Goal: Task Accomplishment & Management: Complete application form

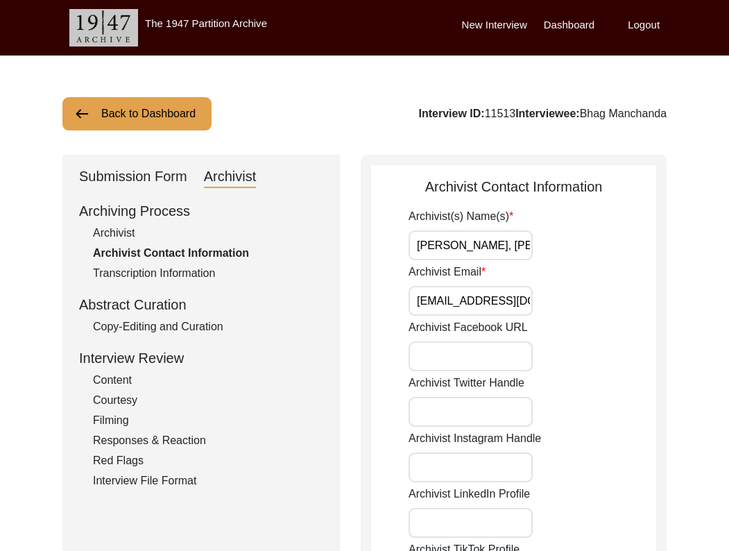
click at [130, 240] on div "Archivist" at bounding box center [208, 233] width 230 height 17
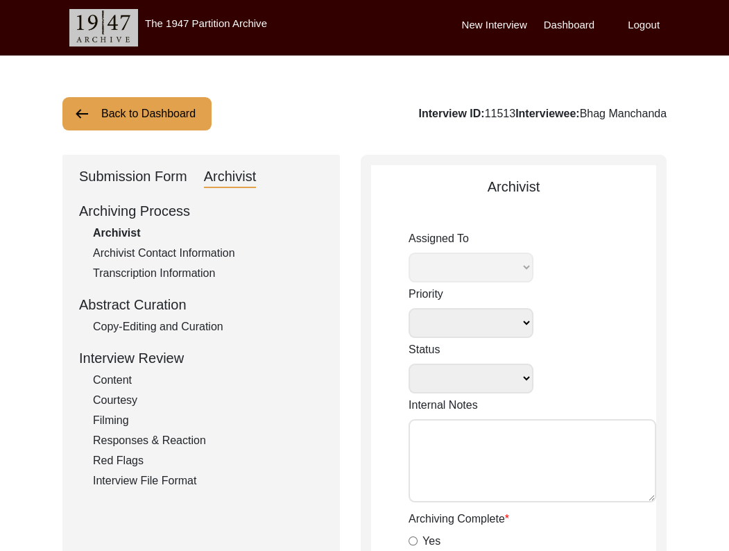
select select
select select "Archiving Completed"
type textarea "[DATE] Lilly: Contains T-files that must be renamed. [DATE] Victoria: [PERSON_N…"
radio input "true"
type input "[DATE]"
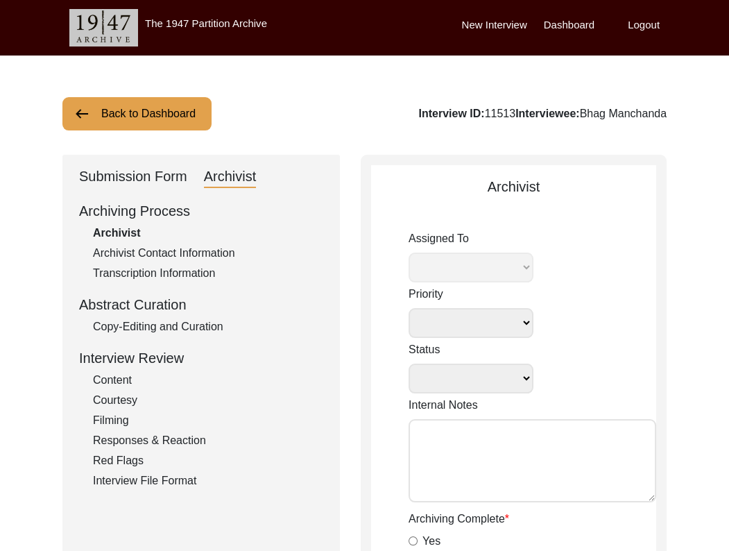
type textarea "[Loremipsu] do Sitame 23, 2806 co Adipiscin Elitsed Doeiusmodte Incididuntu - l…"
radio input "true"
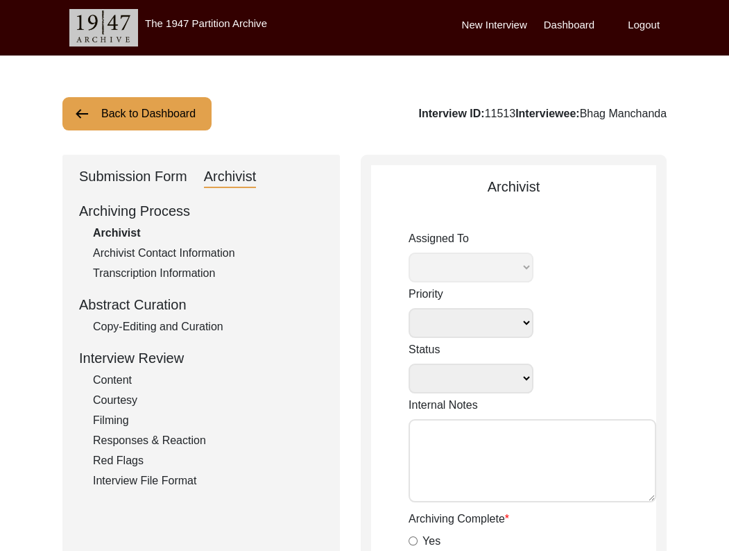
radio input "true"
type input "1:02:21"
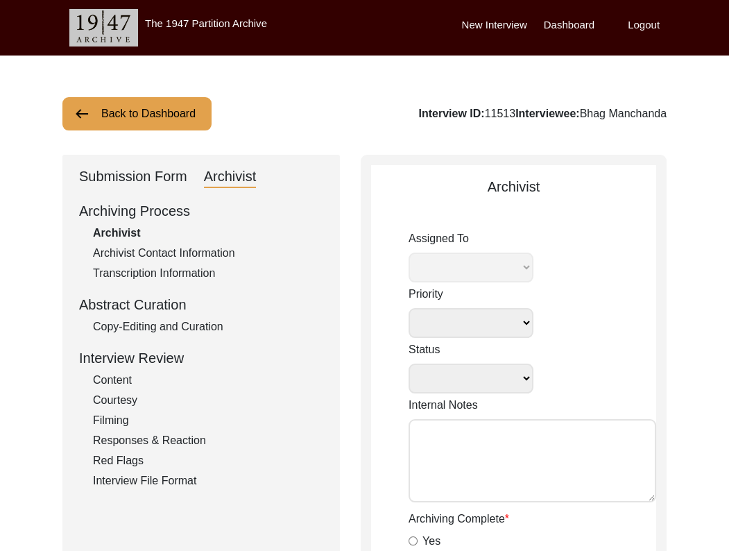
radio input "true"
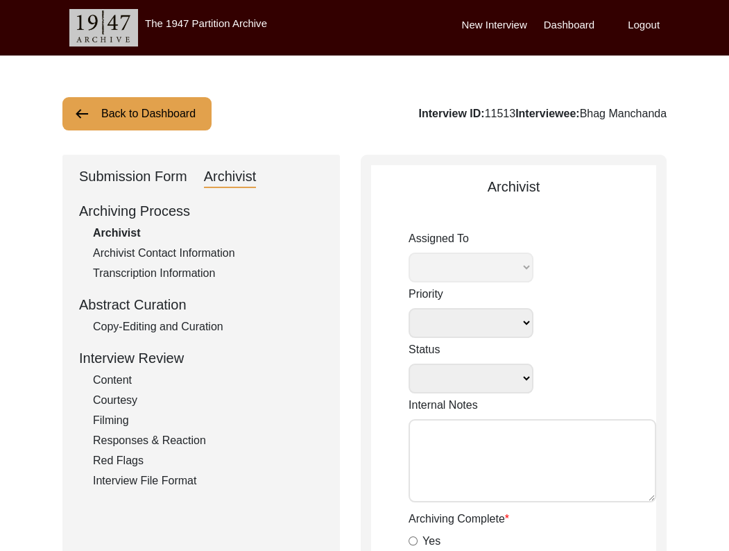
radio input "true"
type textarea "B-roll length: 0:04:36"
type input "mp3"
type input "mp4"
type input "257.5 MB"
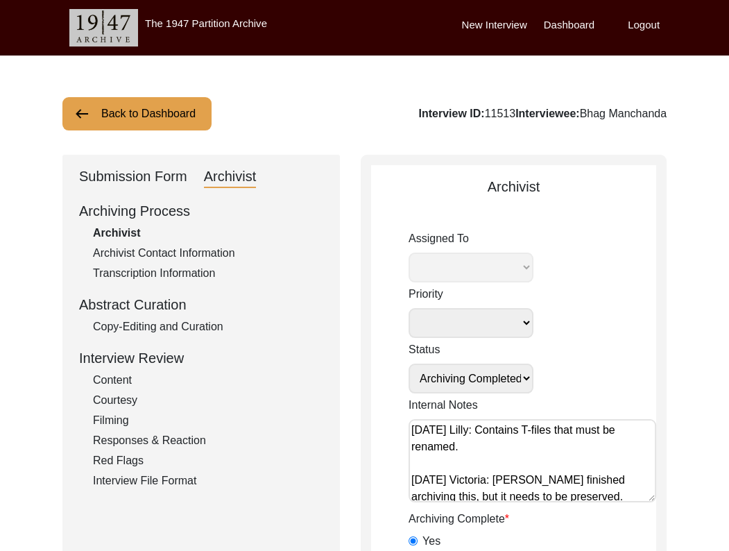
select select "507"
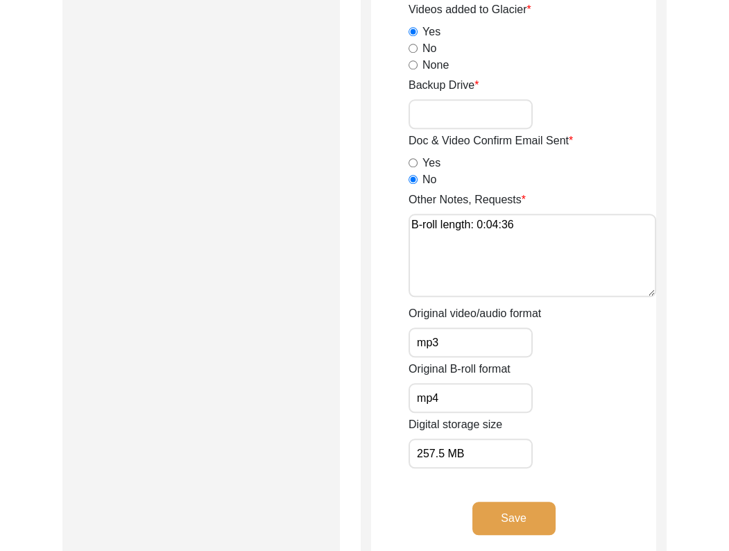
scroll to position [2023, 0]
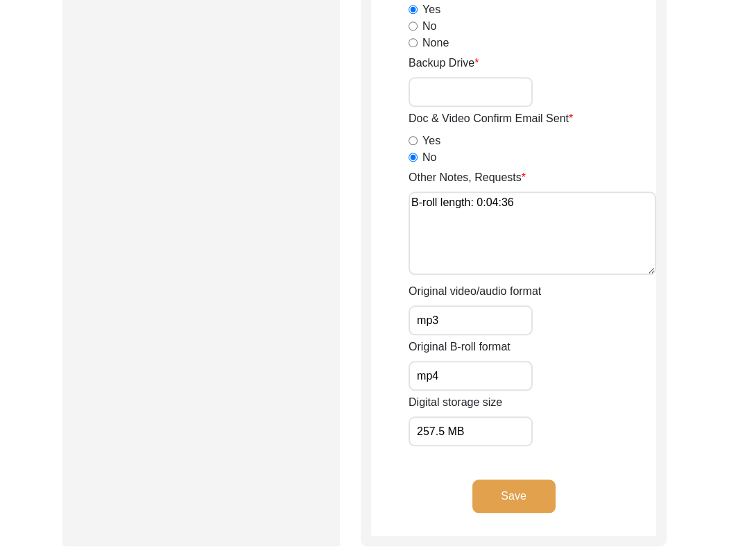
click at [508, 490] on button "Save" at bounding box center [513, 495] width 83 height 33
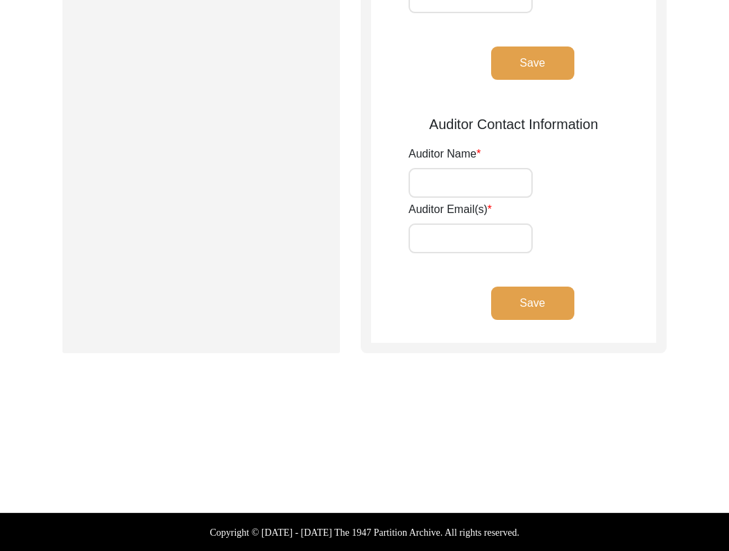
type input "[PERSON_NAME], [PERSON_NAME]"
type input "[EMAIL_ADDRESS][DOMAIN_NAME], [EMAIL_ADDRESS][DOMAIN_NAME]"
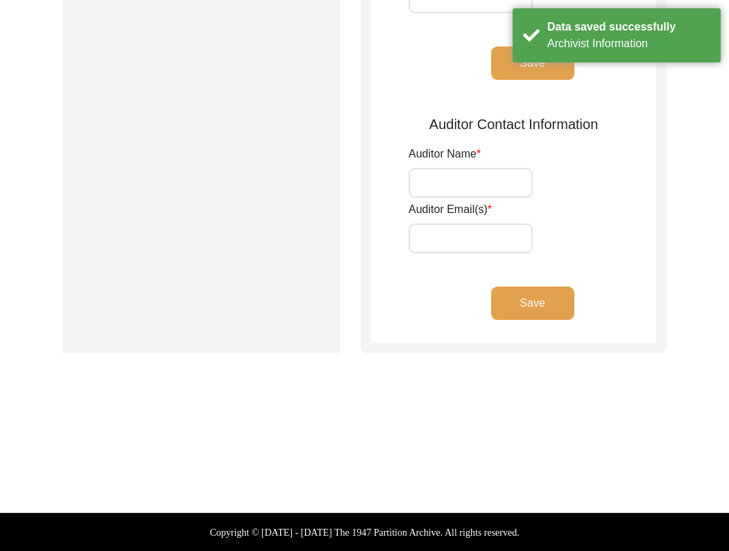
scroll to position [0, 0]
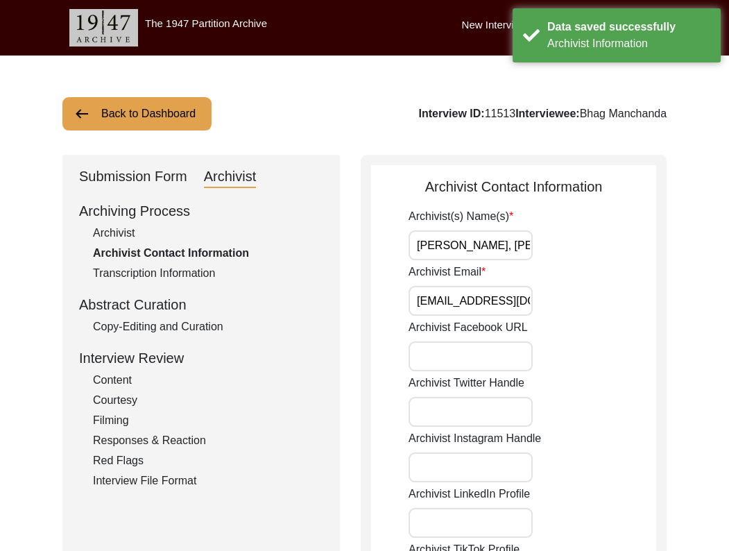
click at [138, 114] on button "Back to Dashboard" at bounding box center [136, 113] width 149 height 33
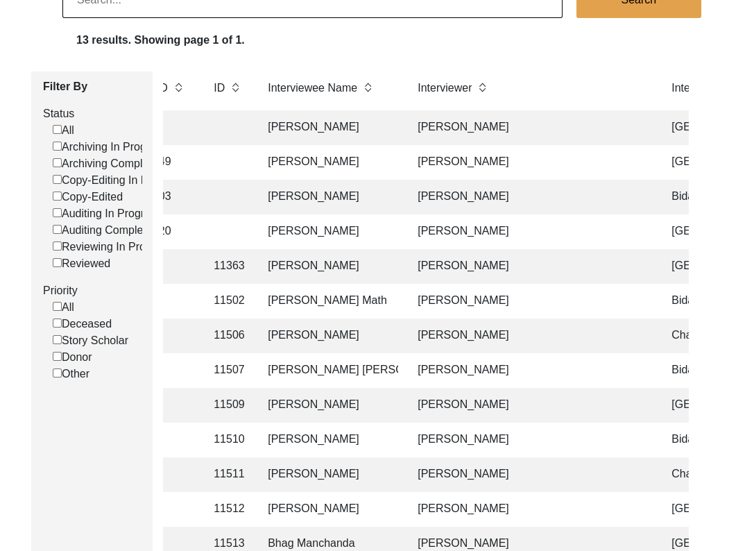
scroll to position [124, 0]
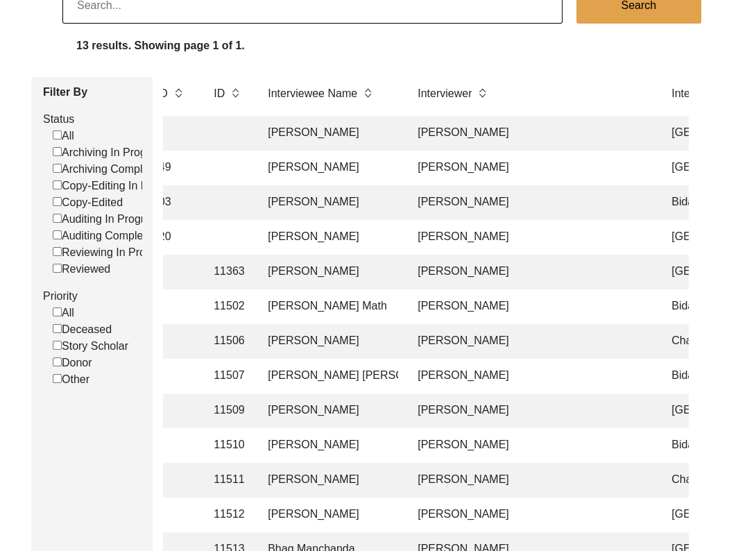
click at [338, 203] on td "[PERSON_NAME]" at bounding box center [328, 202] width 139 height 35
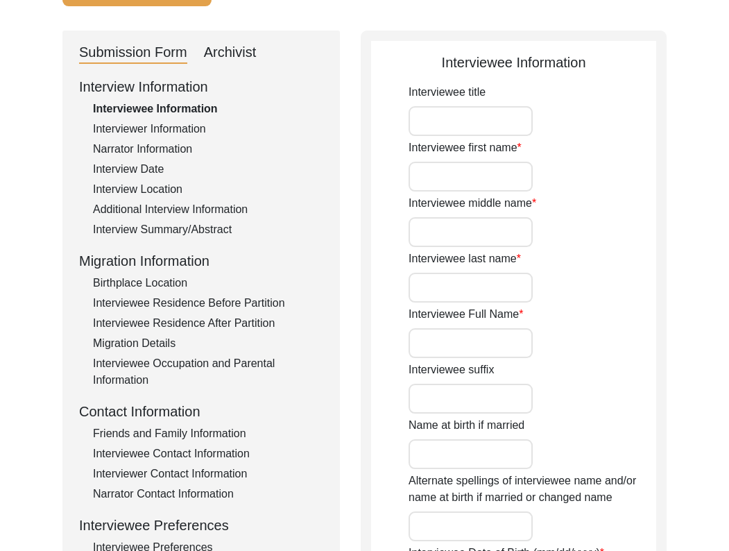
type input "Mr."
type input "Kishan"
type input "[PERSON_NAME]"
type input "Deene"
type input "[PERSON_NAME]"
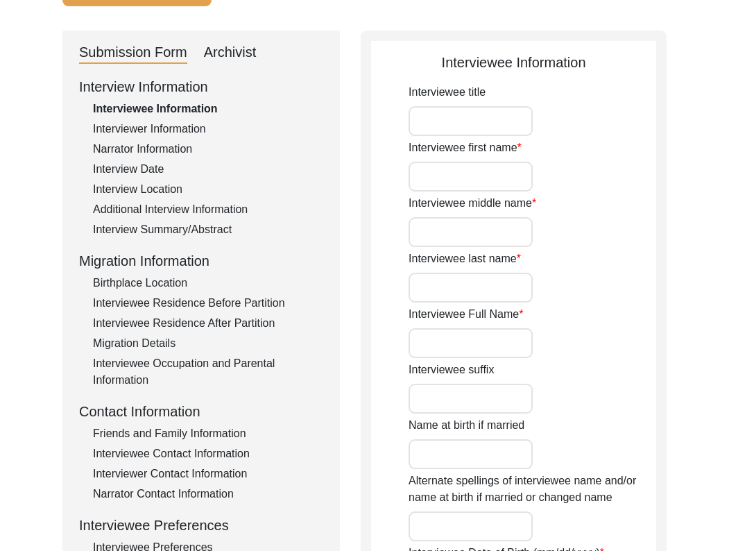
type input "[DATE]"
type input "86"
type input "[DEMOGRAPHIC_DATA]"
type textarea "Became a [DEMOGRAPHIC_DATA] under pressure when he was a child. [PERSON_NAME] t…"
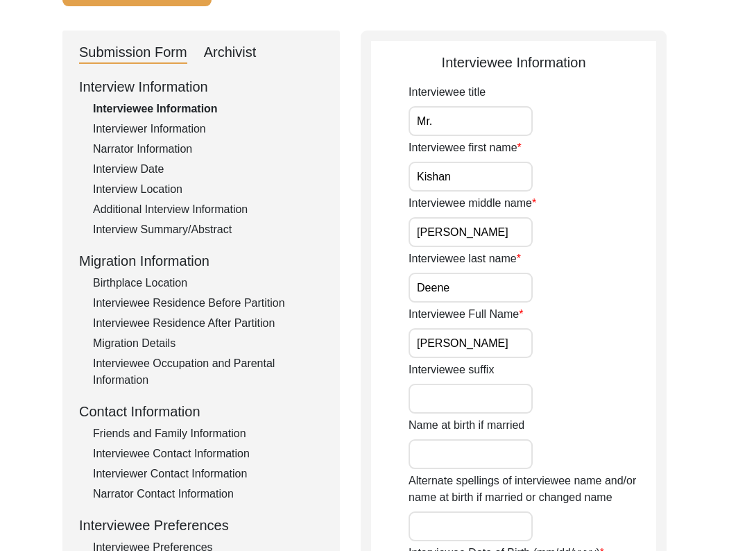
type input "[DEMOGRAPHIC_DATA]"
click at [214, 56] on div "Archivist" at bounding box center [230, 53] width 53 height 22
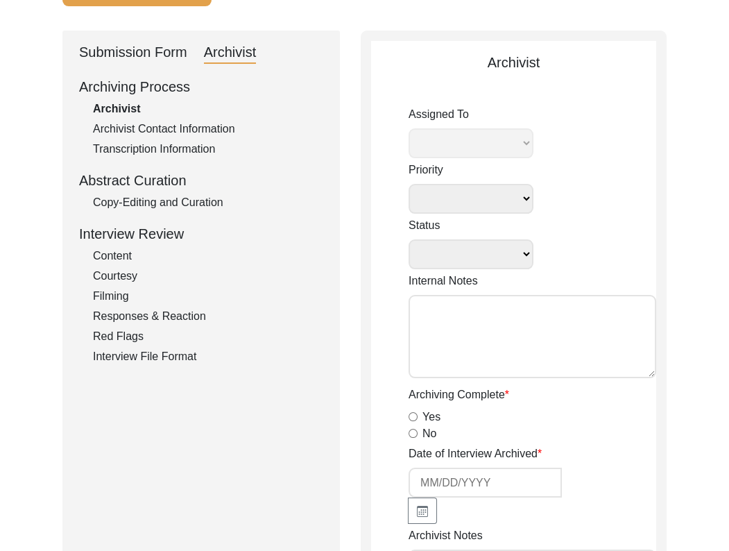
select select
select select "Archiving In Progress"
type textarea "[DATE] Victoria: [PERSON_NAME] finished archiving this, but it needs to be pres…"
radio input "true"
type input "[DATE]"
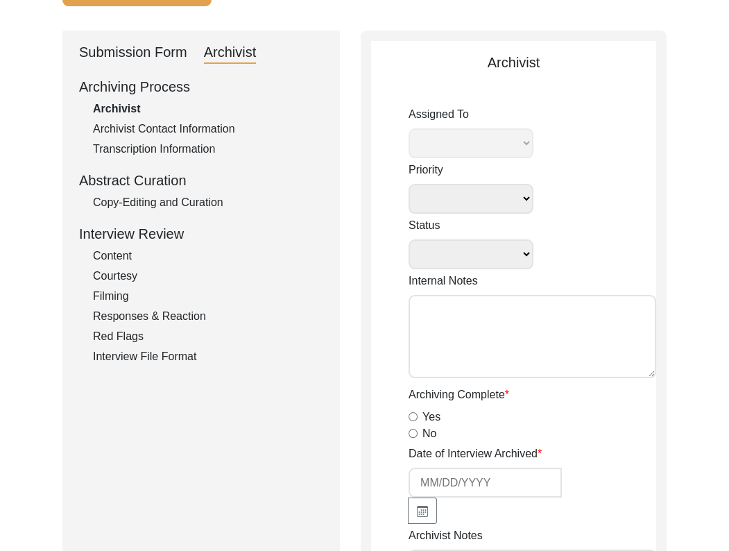
type textarea "Loremipsumd Sitametcons • ‘Adip Elitse’ do ‘Eius Tempor, Incididuntu, Labor’ • …"
radio input "true"
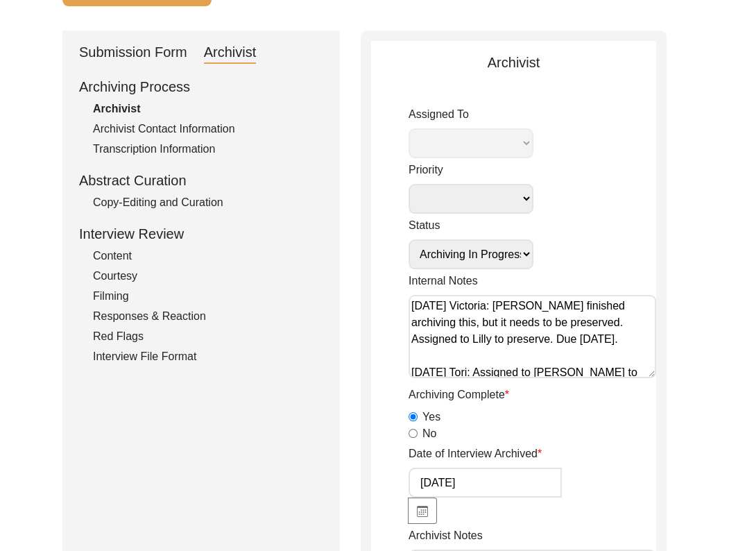
select select "507"
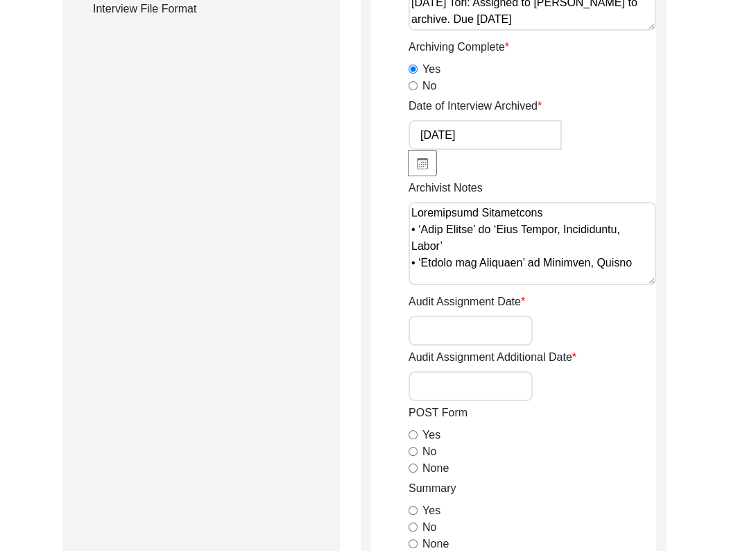
scroll to position [458, 0]
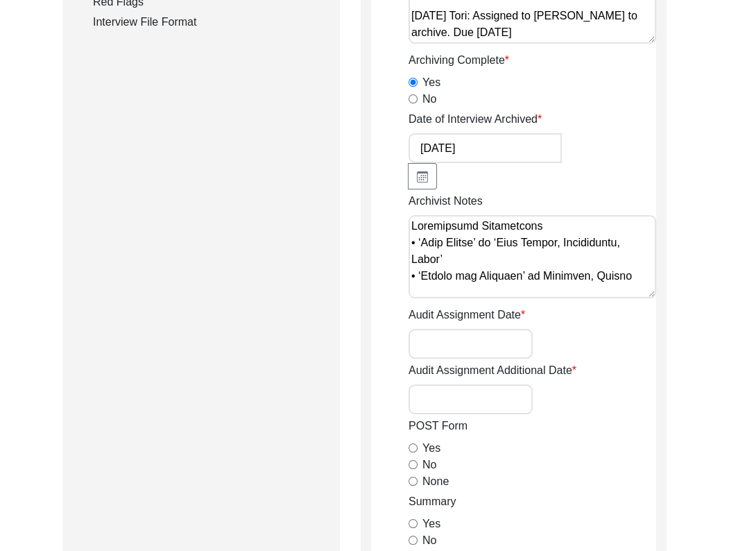
click at [454, 279] on textarea "Archivist Notes" at bounding box center [533, 256] width 248 height 83
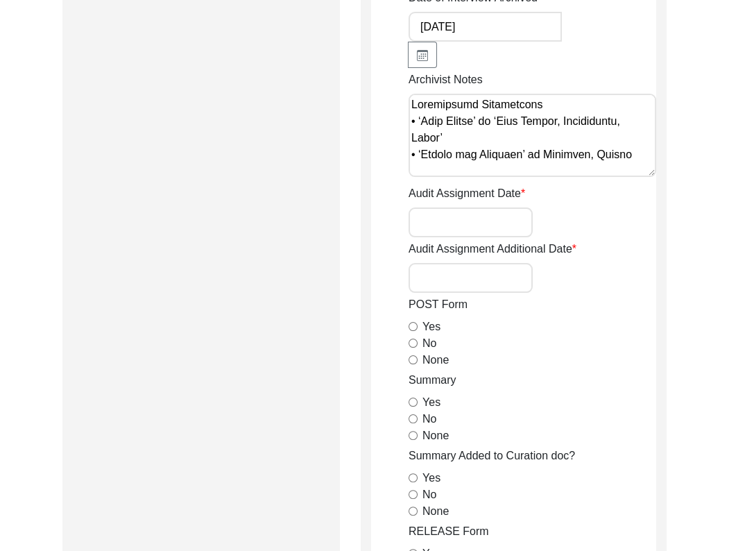
scroll to position [599, 0]
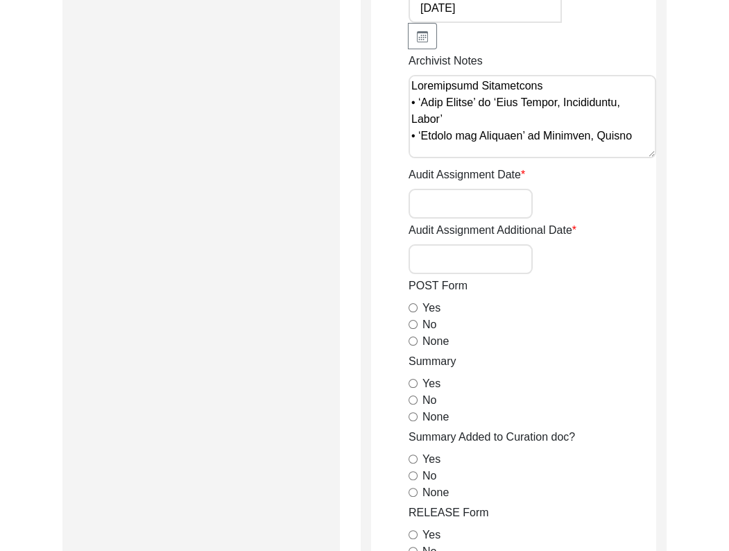
click at [519, 345] on div "None" at bounding box center [533, 341] width 248 height 17
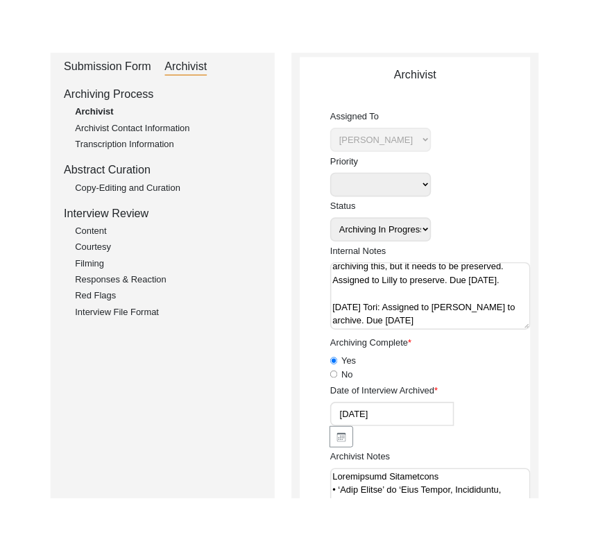
scroll to position [97, 0]
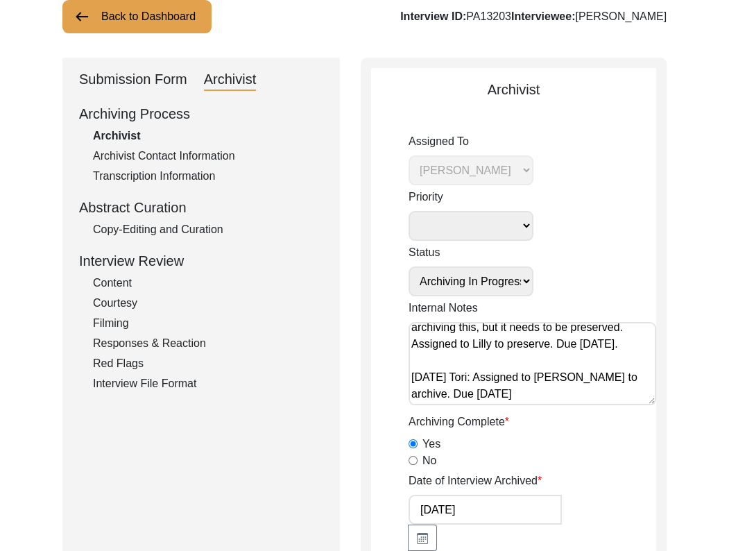
drag, startPoint x: 726, startPoint y: 132, endPoint x: 709, endPoint y: 134, distance: 16.7
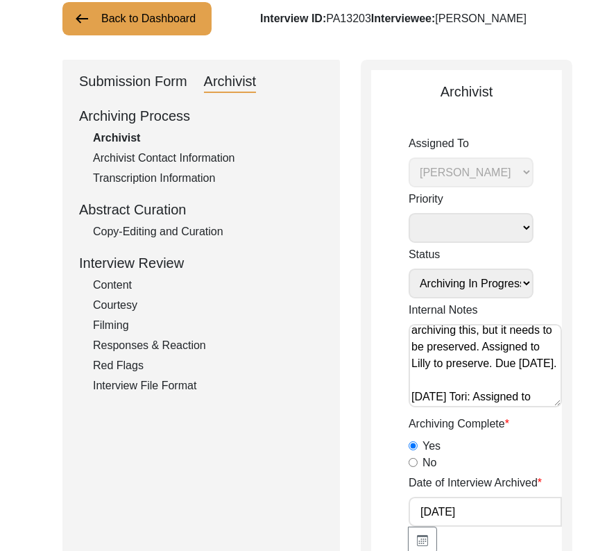
scroll to position [94, 0]
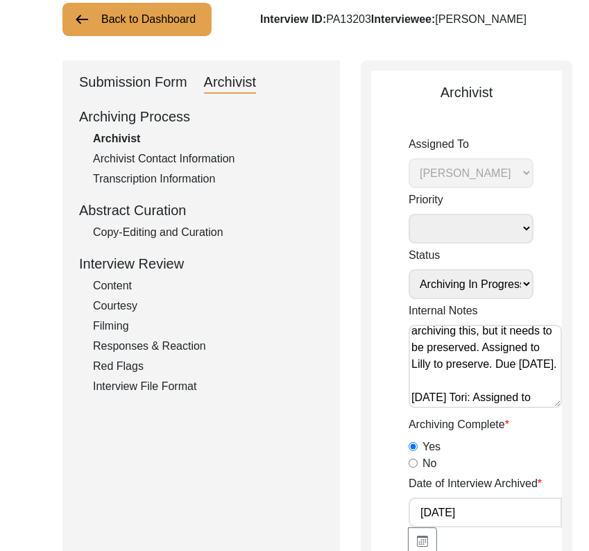
click at [131, 19] on button "Back to Dashboard" at bounding box center [136, 19] width 149 height 33
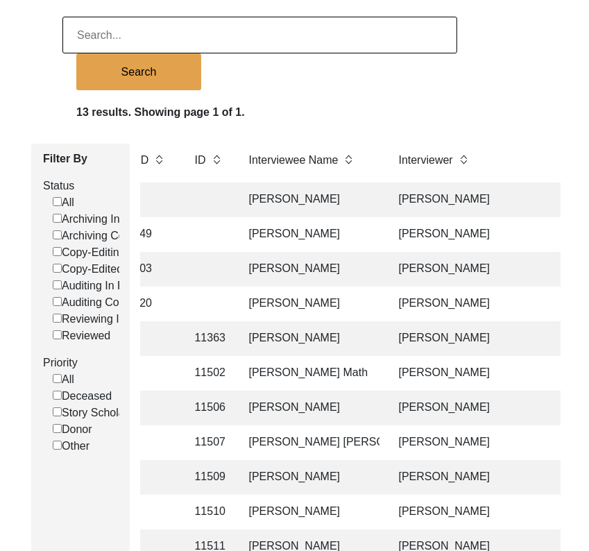
scroll to position [0, 420]
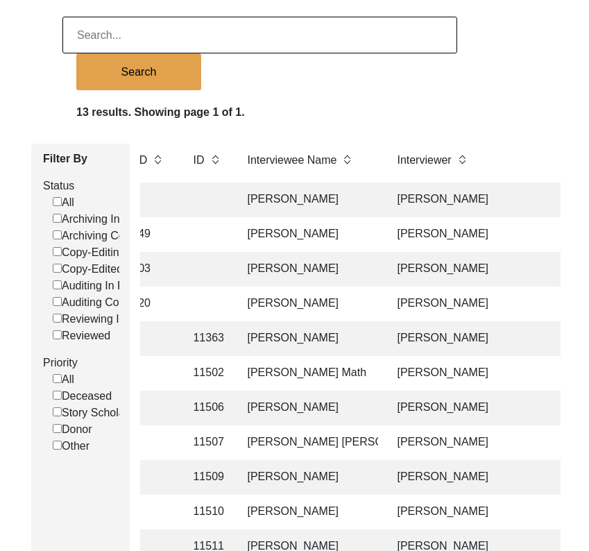
click at [395, 298] on td "[PERSON_NAME]" at bounding box center [510, 303] width 243 height 35
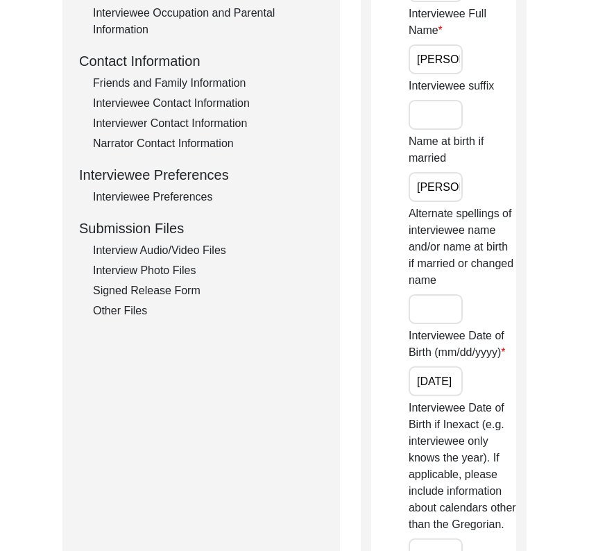
scroll to position [529, 0]
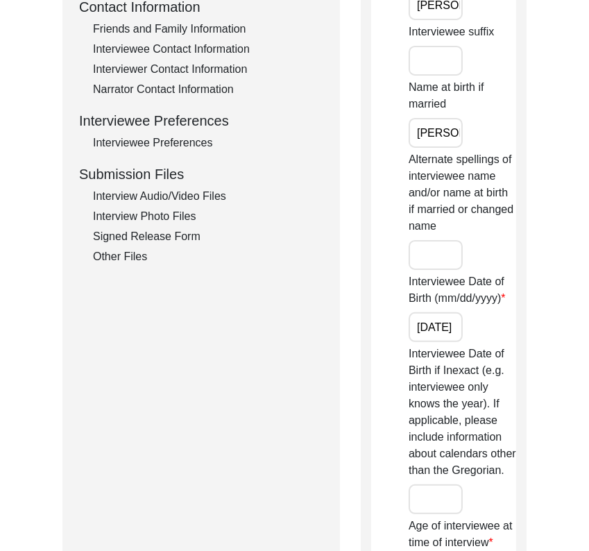
click at [194, 197] on div "Interview Audio/Video Files" at bounding box center [208, 196] width 230 height 17
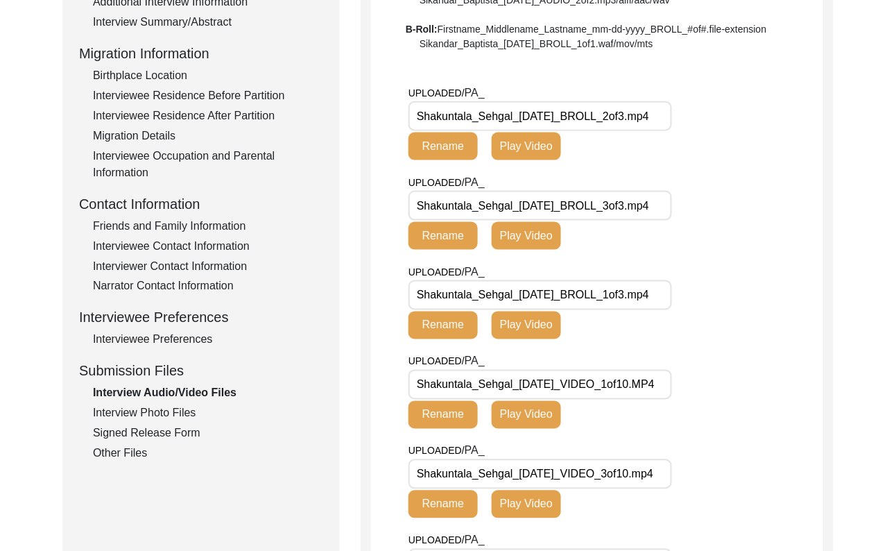
scroll to position [332, 0]
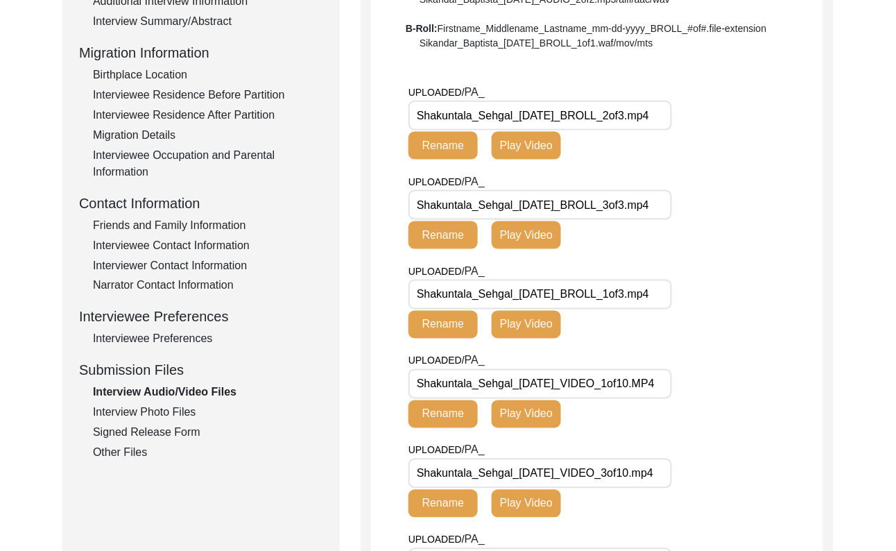
click at [174, 413] on div "Interview Photo Files" at bounding box center [208, 412] width 230 height 17
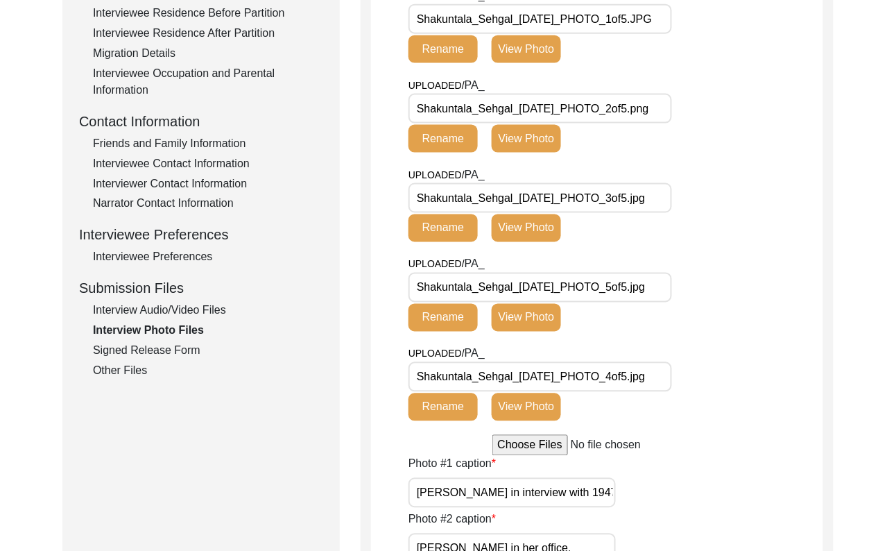
scroll to position [341, 0]
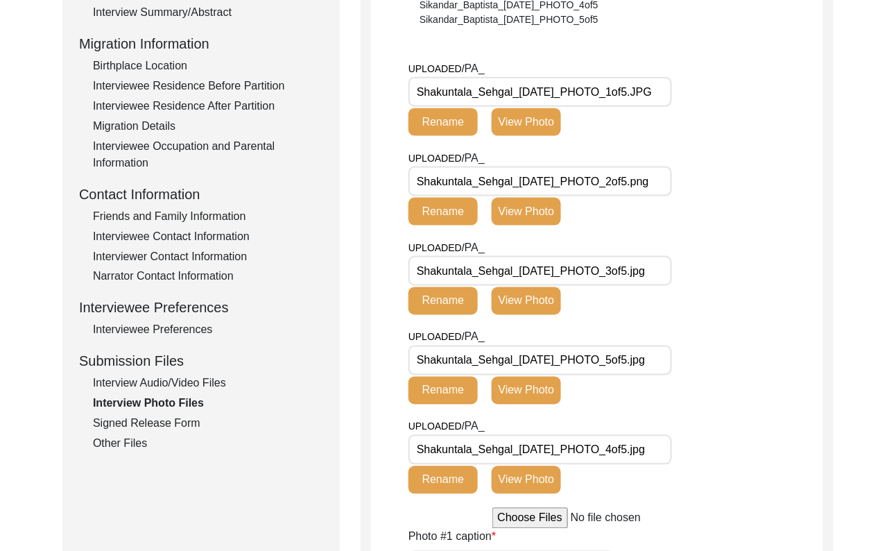
drag, startPoint x: 164, startPoint y: 424, endPoint x: 171, endPoint y: 427, distance: 7.5
click at [164, 424] on div "Signed Release Form" at bounding box center [208, 423] width 230 height 17
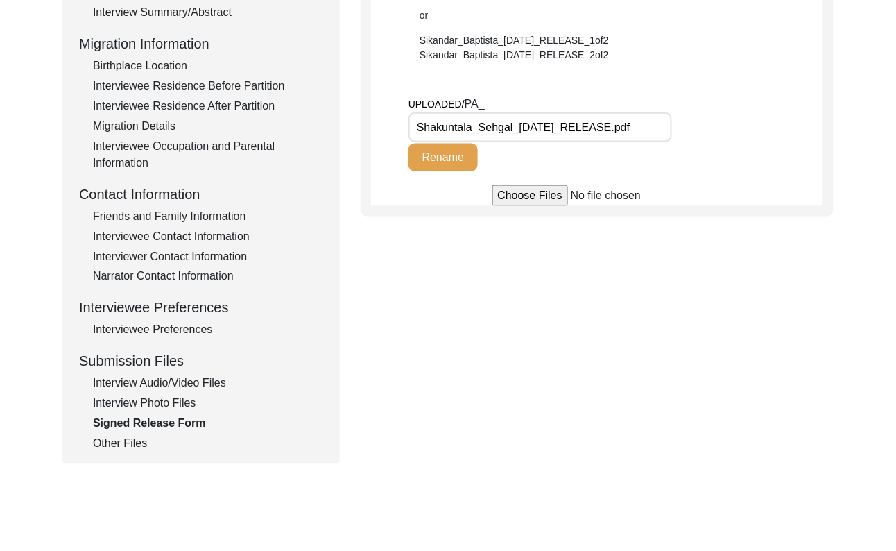
scroll to position [336, 0]
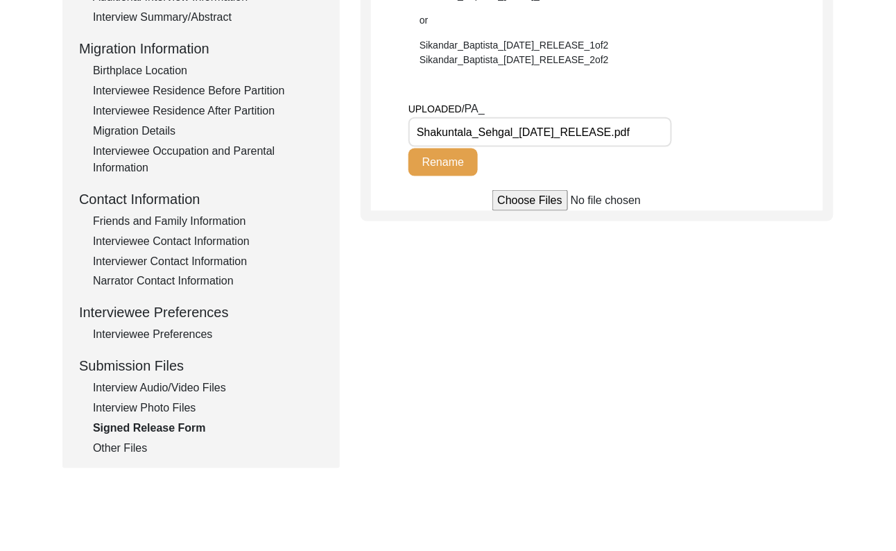
click at [93, 445] on div "Other Files" at bounding box center [208, 448] width 230 height 17
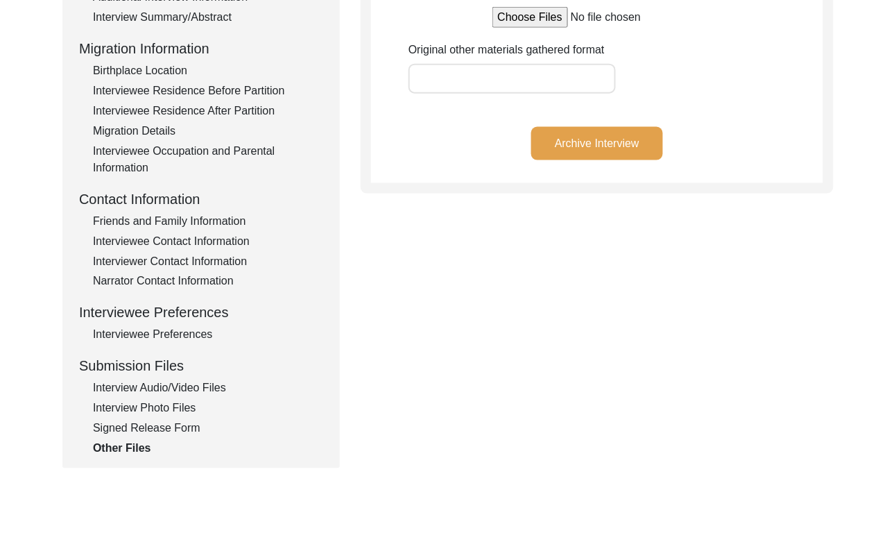
click at [166, 381] on div "Interview Audio/Video Files" at bounding box center [208, 388] width 230 height 17
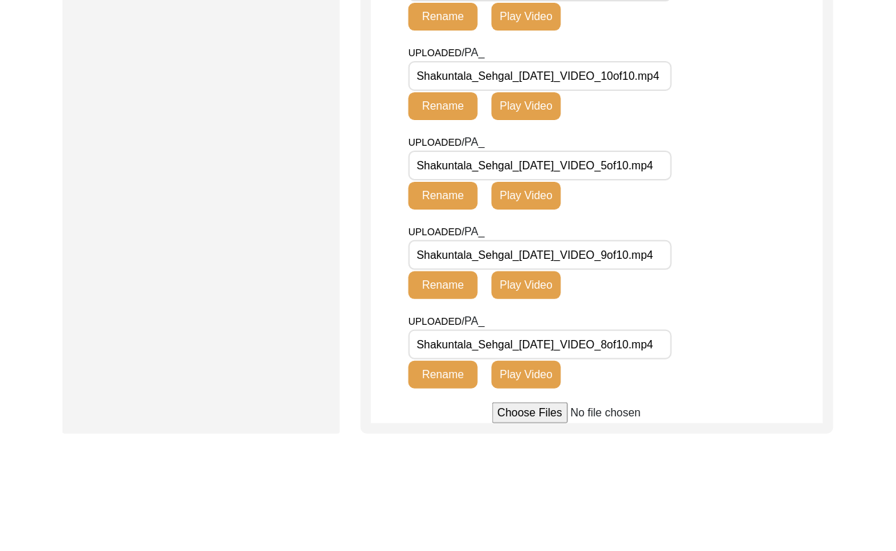
scroll to position [1189, 0]
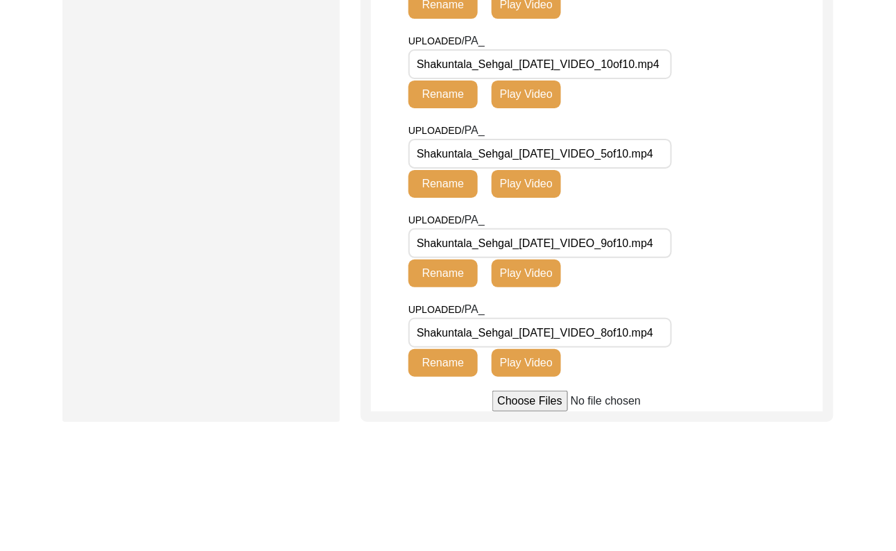
drag, startPoint x: 492, startPoint y: 343, endPoint x: 375, endPoint y: 342, distance: 117.2
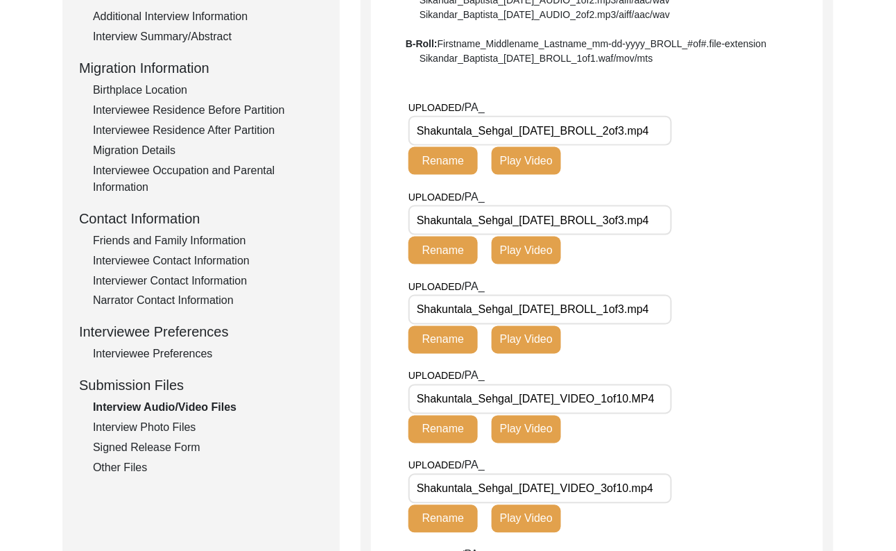
scroll to position [0, 0]
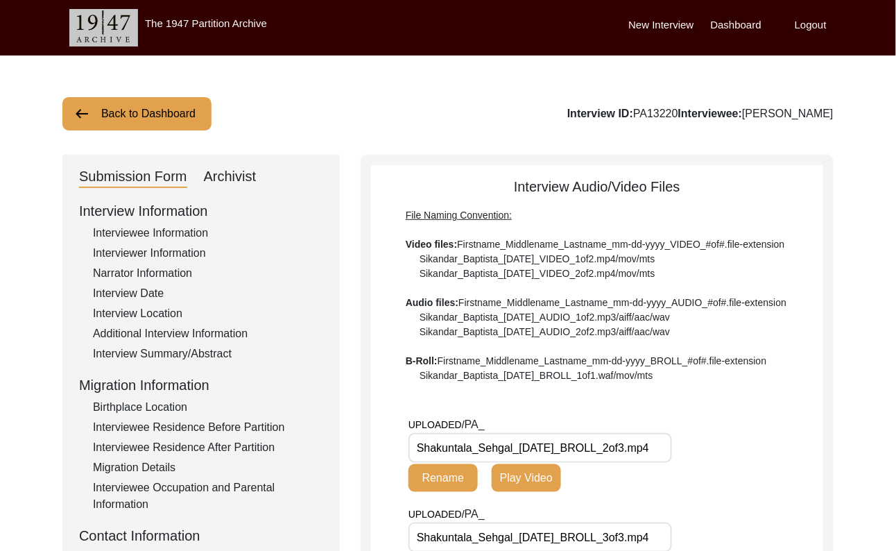
click at [139, 119] on button "Back to Dashboard" at bounding box center [136, 113] width 149 height 33
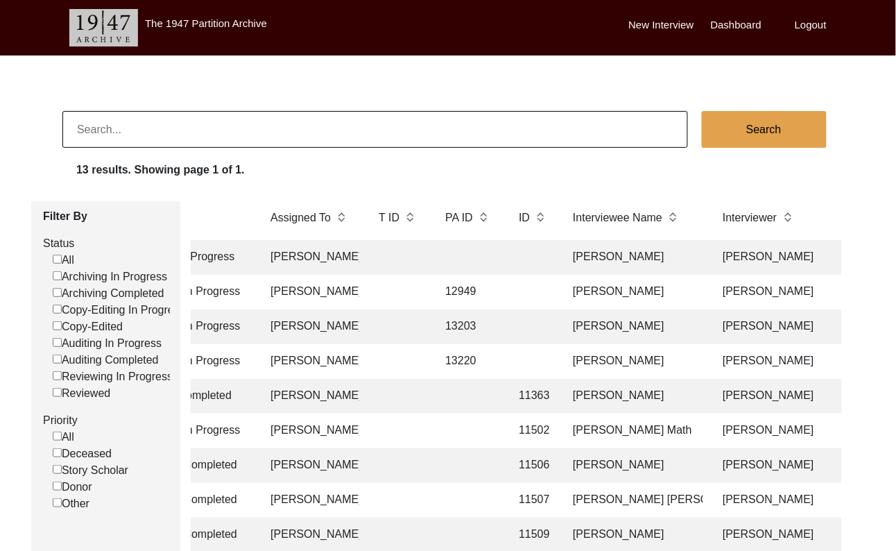
scroll to position [0, 160]
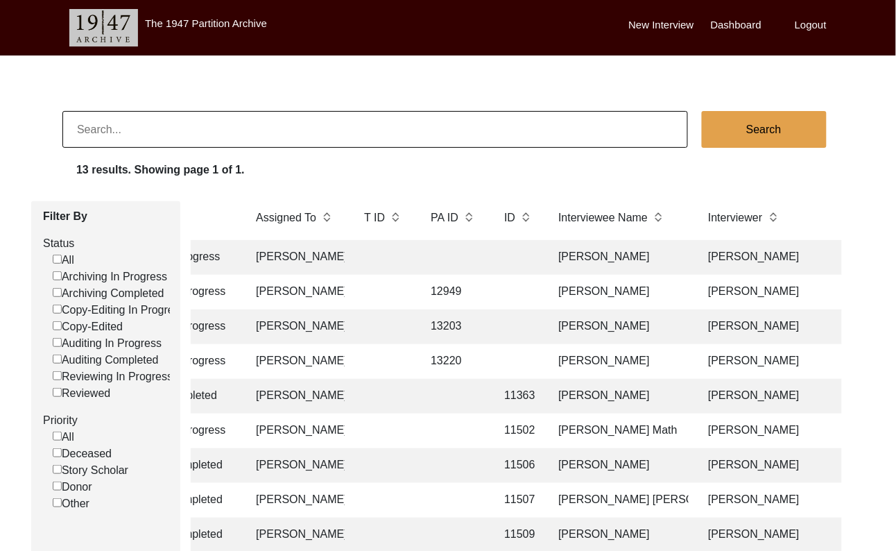
click at [590, 282] on td "[PERSON_NAME]" at bounding box center [619, 292] width 139 height 35
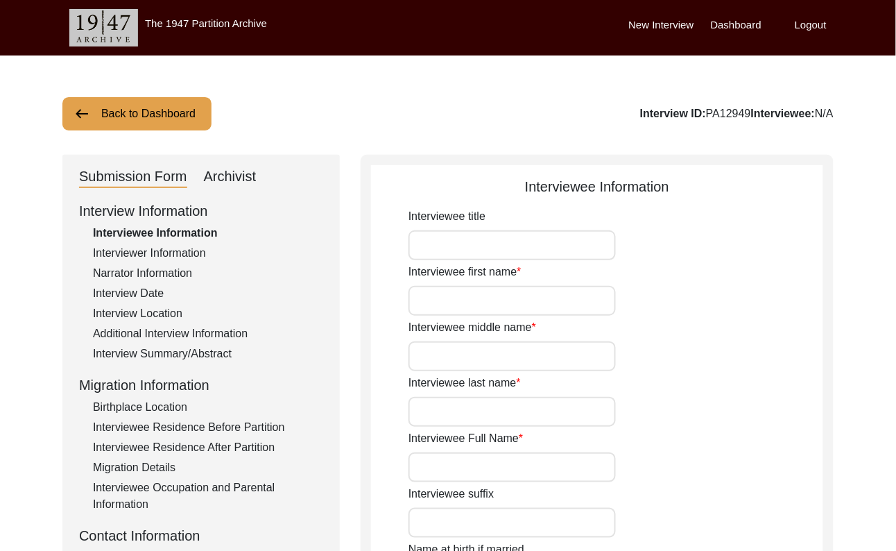
type input "Mr."
type input "[PERSON_NAME]"
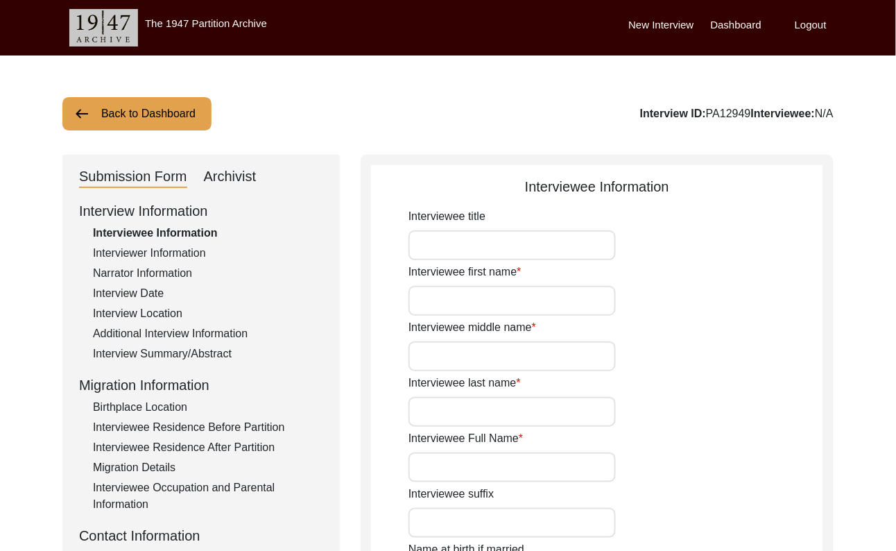
type input "[PERSON_NAME]"
type input "[DATE]"
type input "86"
type input "[DEMOGRAPHIC_DATA]"
type input "Punjabi"
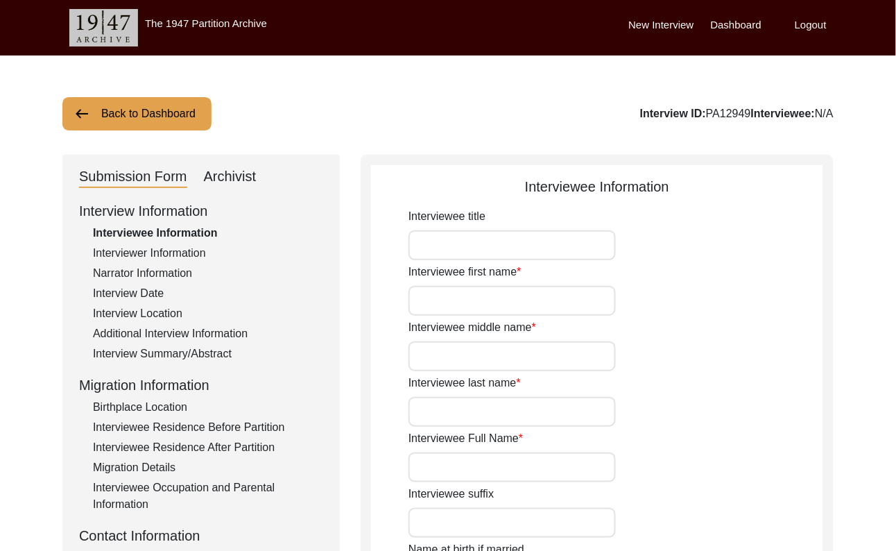
type input "Pakistani Punjabi"
type input "[DEMOGRAPHIC_DATA]"
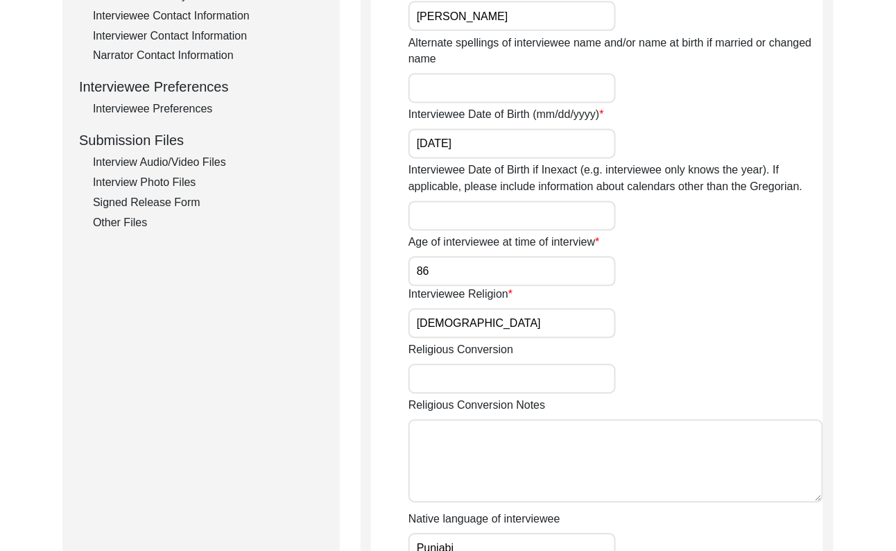
scroll to position [597, 0]
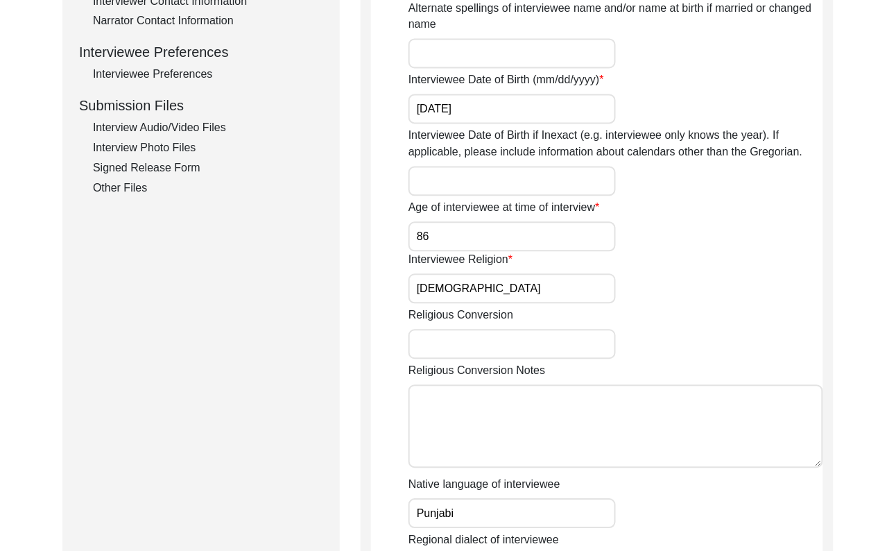
drag, startPoint x: 163, startPoint y: 131, endPoint x: 514, endPoint y: 153, distance: 351.6
click at [164, 131] on div "Interview Audio/Video Files" at bounding box center [208, 128] width 230 height 17
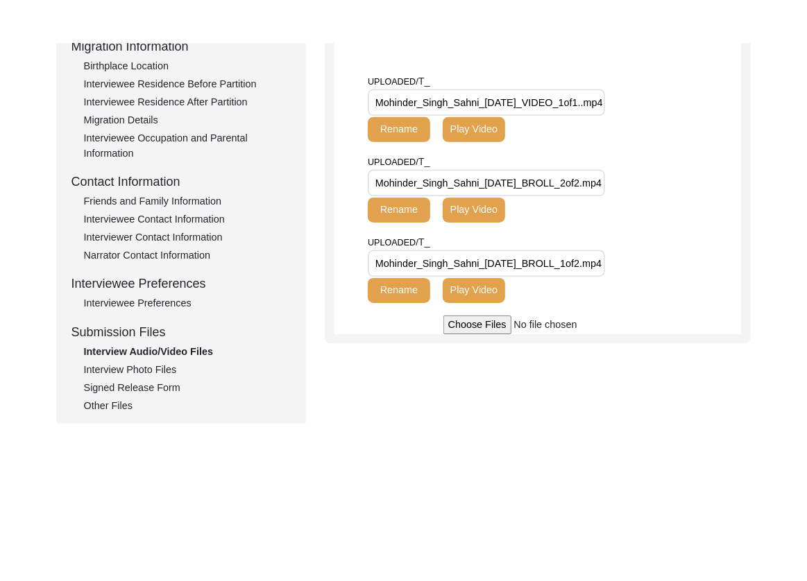
scroll to position [374, 0]
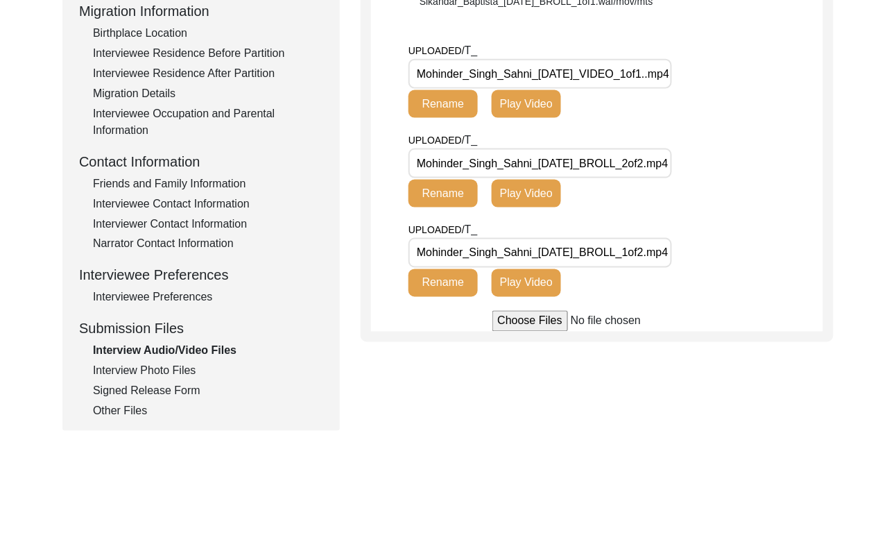
drag, startPoint x: 533, startPoint y: 87, endPoint x: 264, endPoint y: 90, distance: 269.8
click at [264, 90] on div "Submission Form Archivist Interview Information Interviewee Information Intervi…" at bounding box center [447, 106] width 771 height 650
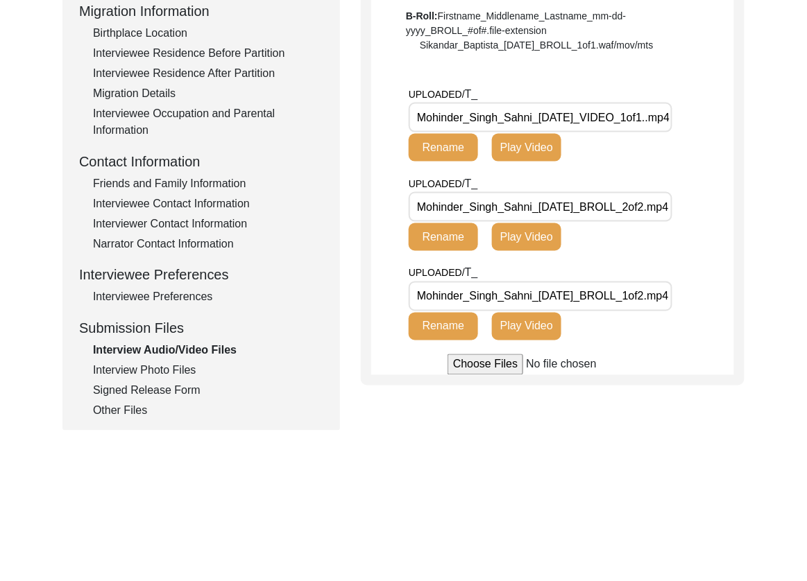
click at [671, 123] on input "Mohinder_Singh_Sahni_[DATE]_VIDEO_1of1..mp4" at bounding box center [541, 118] width 264 height 30
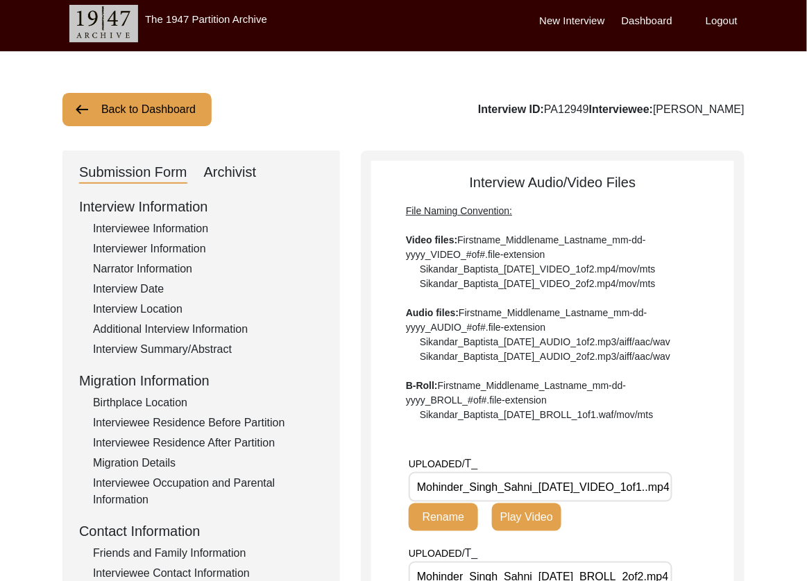
scroll to position [1, 0]
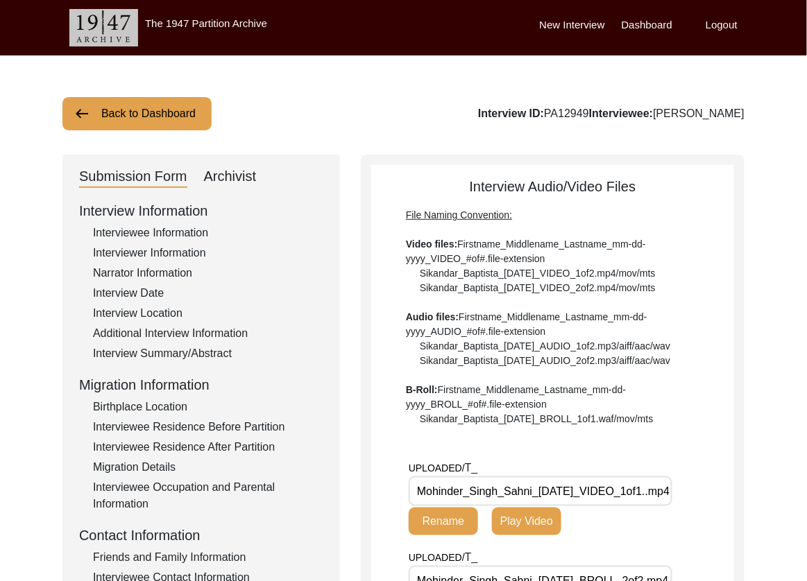
click at [187, 112] on button "Back to Dashboard" at bounding box center [136, 113] width 149 height 33
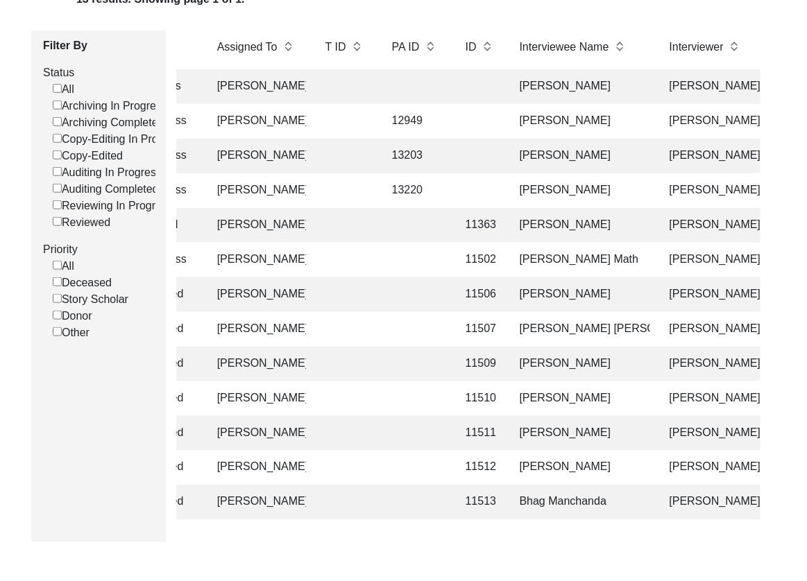
scroll to position [171, 0]
click at [556, 162] on td "[PERSON_NAME]" at bounding box center [580, 155] width 139 height 35
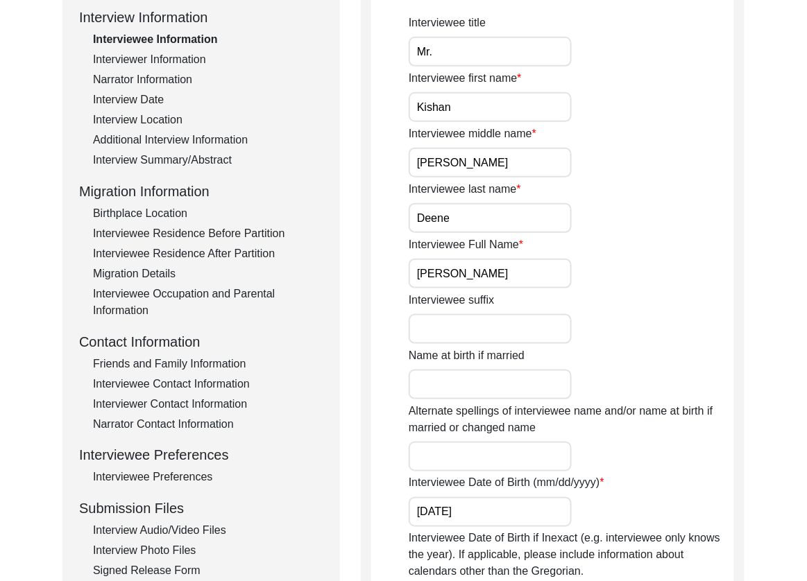
scroll to position [201, 0]
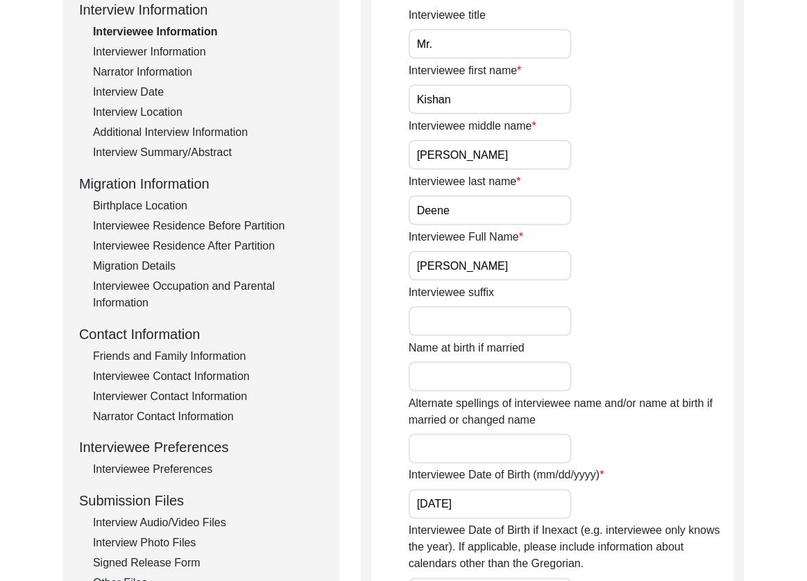
drag, startPoint x: 176, startPoint y: 516, endPoint x: 209, endPoint y: 499, distance: 36.6
click at [177, 516] on div "Interview Audio/Video Files" at bounding box center [208, 523] width 230 height 17
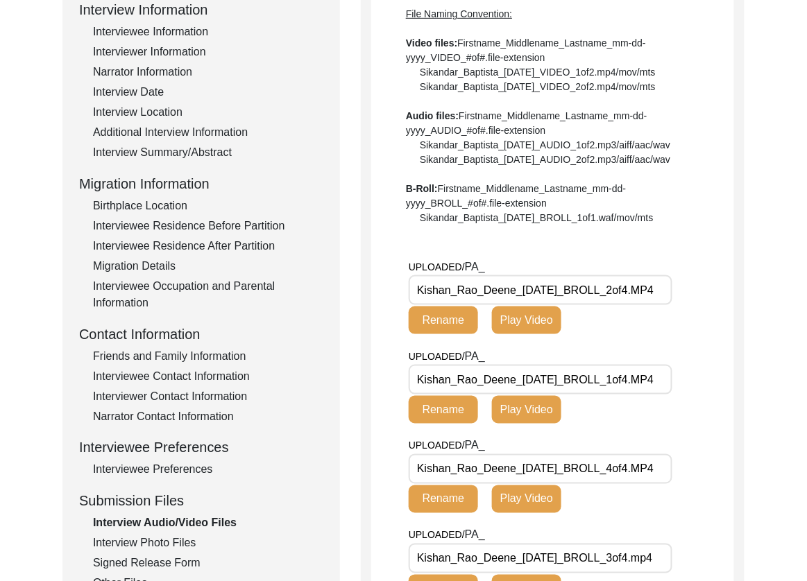
drag, startPoint x: 585, startPoint y: 293, endPoint x: 356, endPoint y: 289, distance: 228.9
click at [356, 289] on div "Submission Form Archivist Interview Information Interviewee Information Intervi…" at bounding box center [403, 435] width 682 height 963
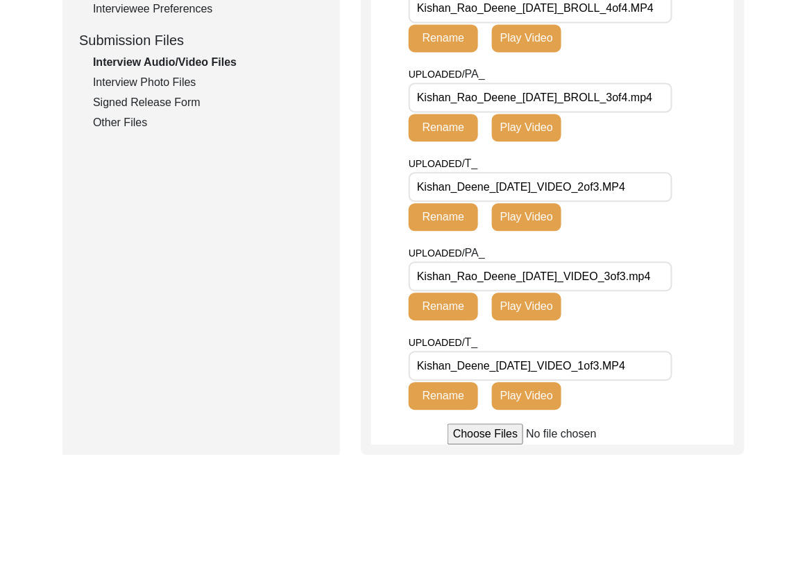
scroll to position [666, 0]
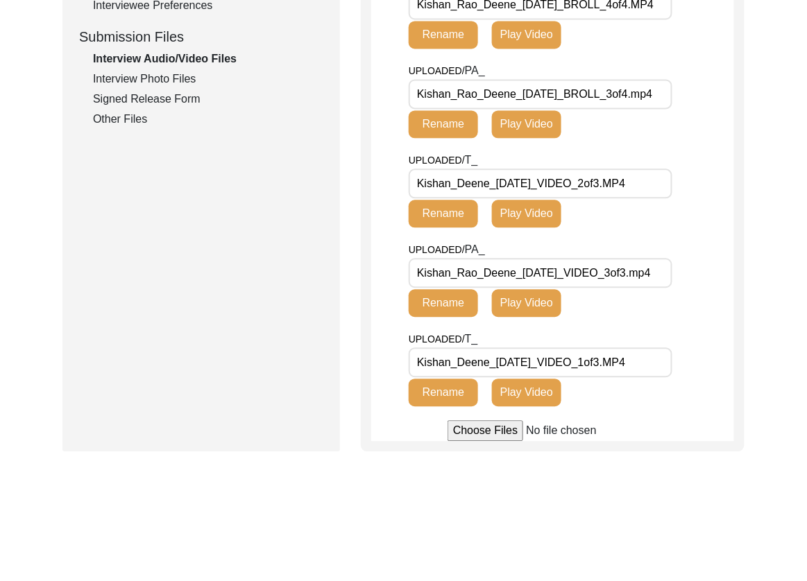
drag, startPoint x: 124, startPoint y: 82, endPoint x: 159, endPoint y: 95, distance: 37.1
click at [124, 82] on div "Interview Photo Files" at bounding box center [208, 79] width 230 height 17
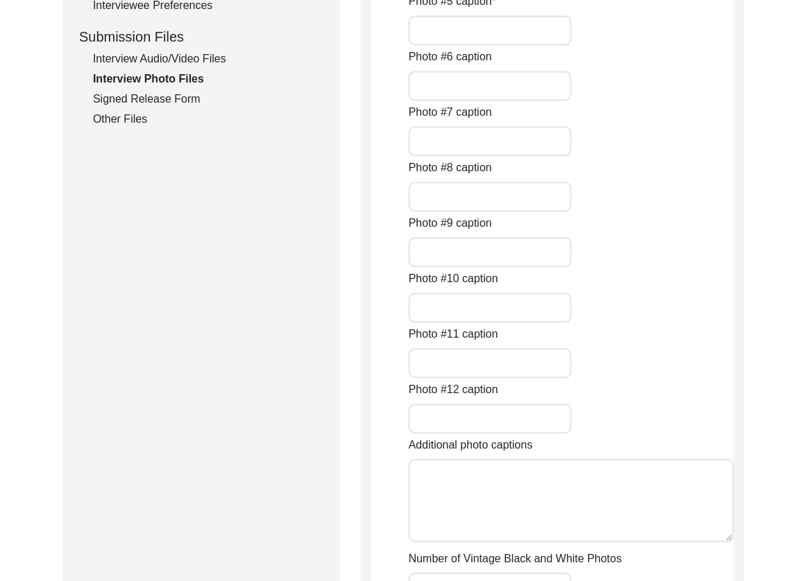
type input "[PERSON_NAME] wall with pictures in his hall. (Left to right) [PERSON_NAME], [P…"
type input "Bidar Fort pillar that would collapse during the Bahamani reign."
type input "Deene family praying at the [DEMOGRAPHIC_DATA] built in honour of their ancesto…"
type input "[PERSON_NAME] monument taken as part of his book research on [PERSON_NAME]'s hi…"
type input "Close up of the temple made in honour of their ancestors at the base of [GEOGRA…"
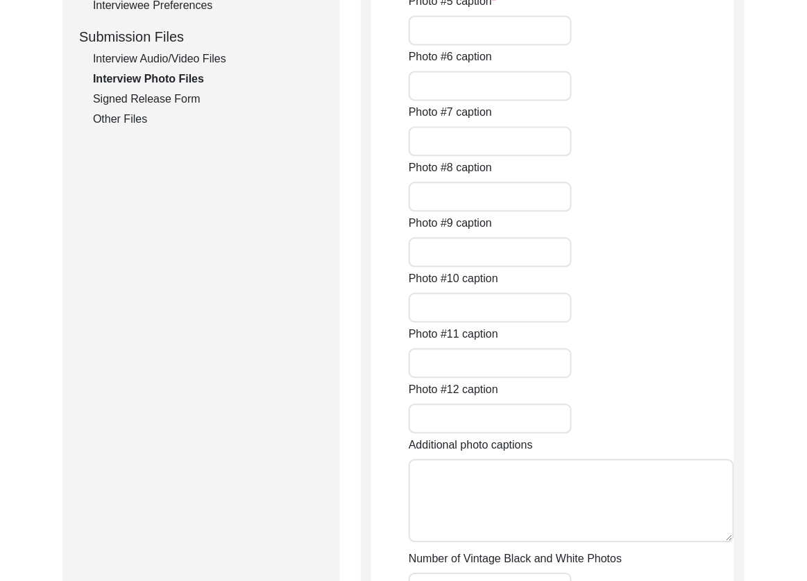
type input "Canon in [GEOGRAPHIC_DATA]. Image taken as part of his research on Bidar histor…"
type input "1of6"
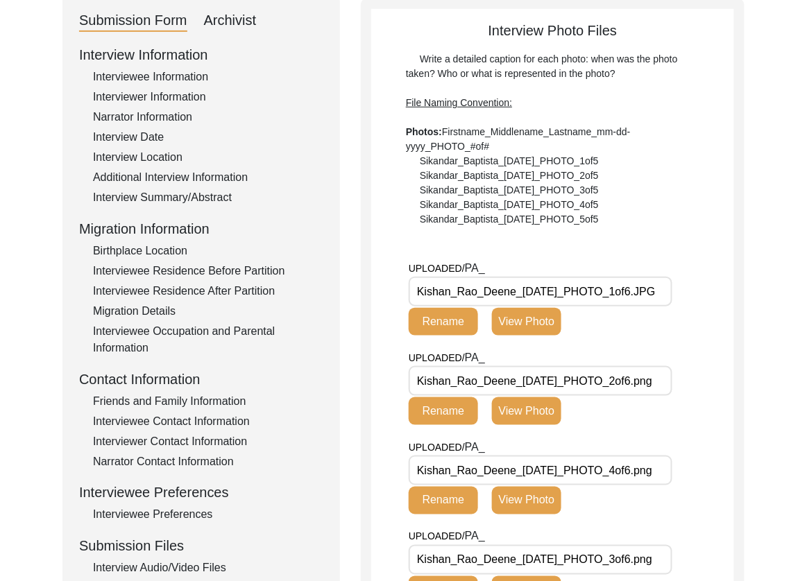
scroll to position [515, 0]
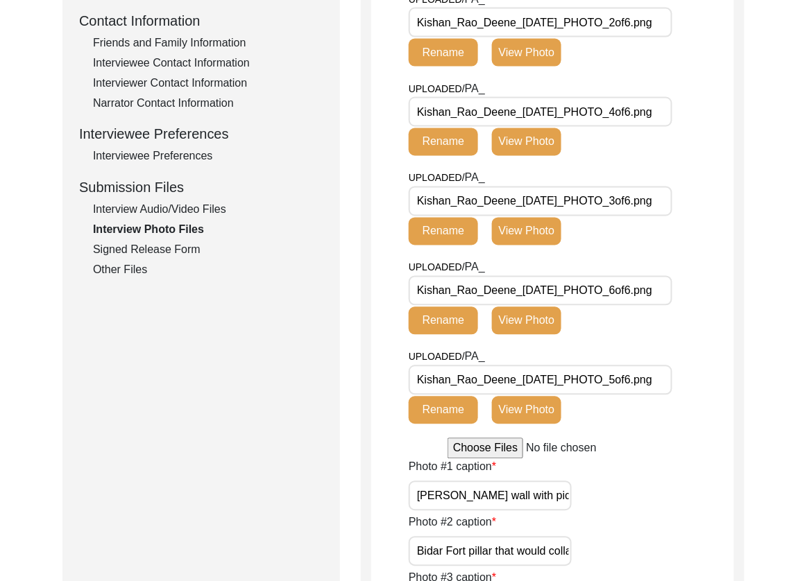
drag, startPoint x: 200, startPoint y: 248, endPoint x: 307, endPoint y: 211, distance: 113.2
click at [200, 250] on div "Signed Release Form" at bounding box center [208, 250] width 230 height 17
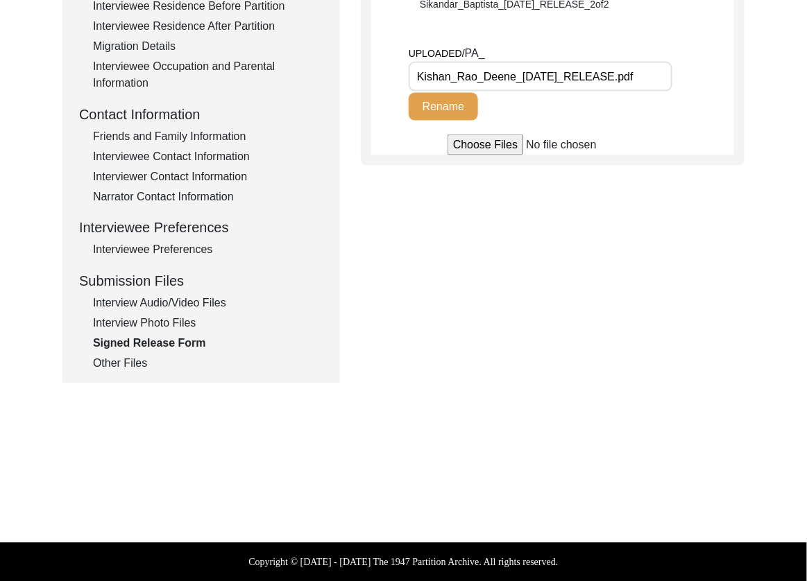
drag, startPoint x: 139, startPoint y: 361, endPoint x: 150, endPoint y: 348, distance: 16.8
click at [139, 361] on div "Other Files" at bounding box center [208, 364] width 230 height 17
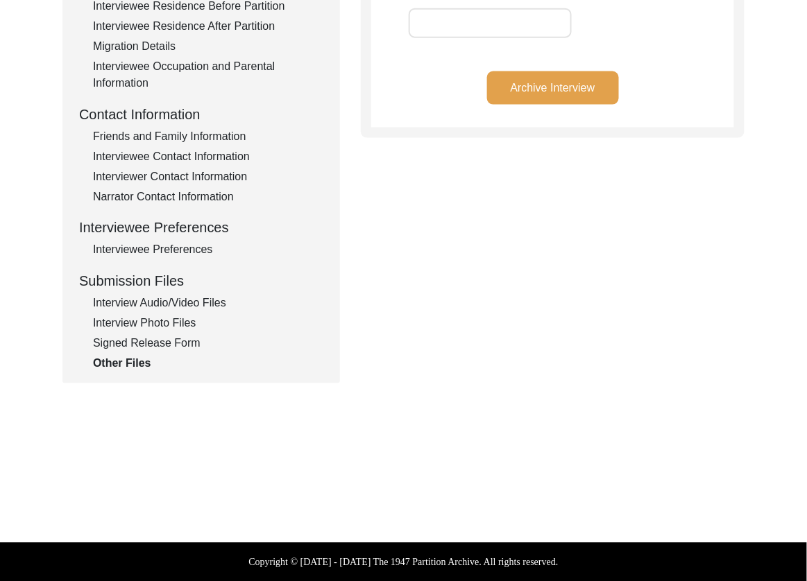
click at [173, 307] on div "Interview Audio/Video Files" at bounding box center [208, 303] width 230 height 17
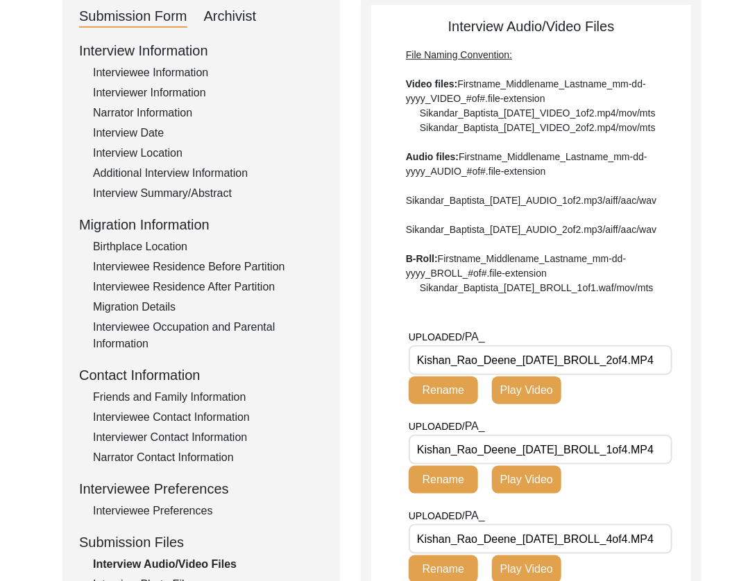
scroll to position [174, 0]
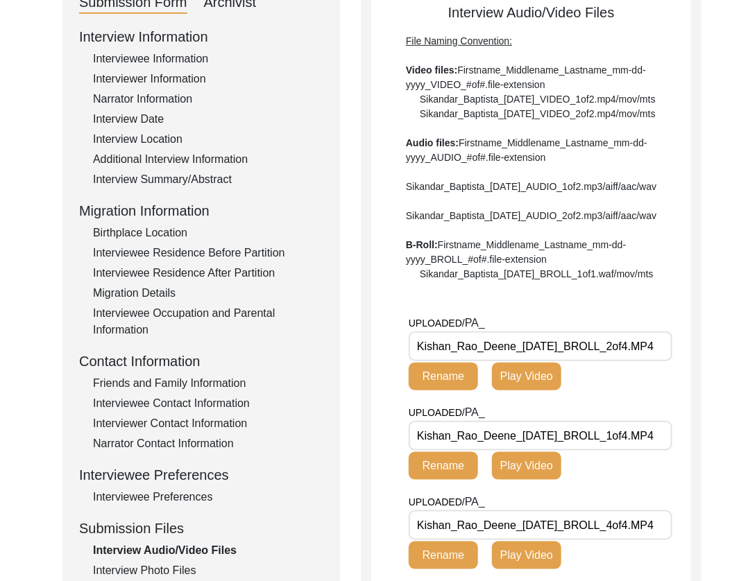
click at [297, 327] on div "Interviewee Occupation and Parental Information" at bounding box center [208, 321] width 230 height 33
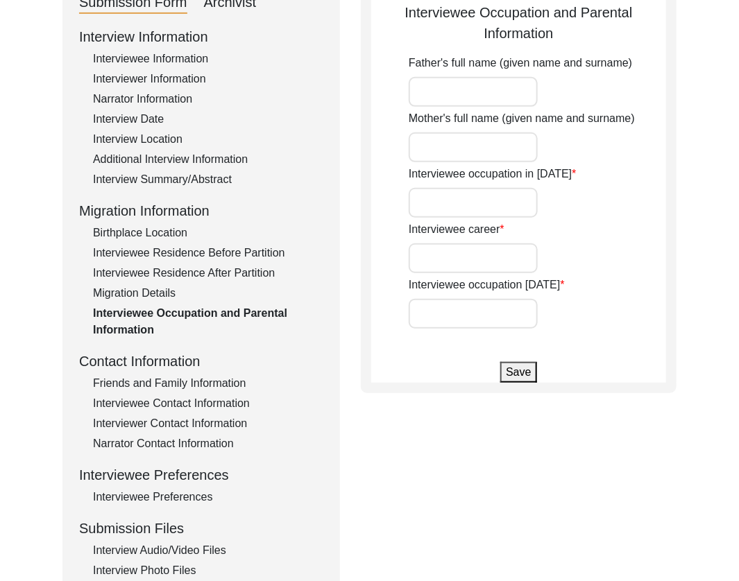
type input "N/A"
type input "Educator"
type input "Writer and Historian"
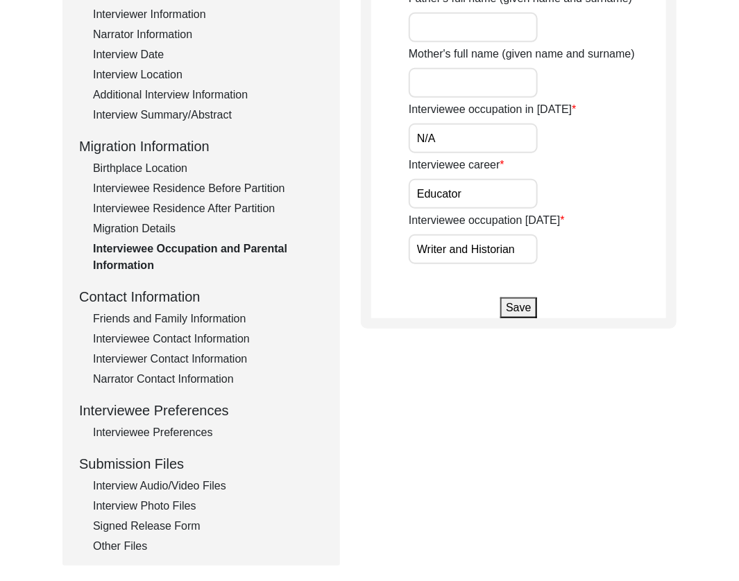
scroll to position [239, 0]
click at [166, 481] on div "Interview Audio/Video Files" at bounding box center [208, 485] width 230 height 17
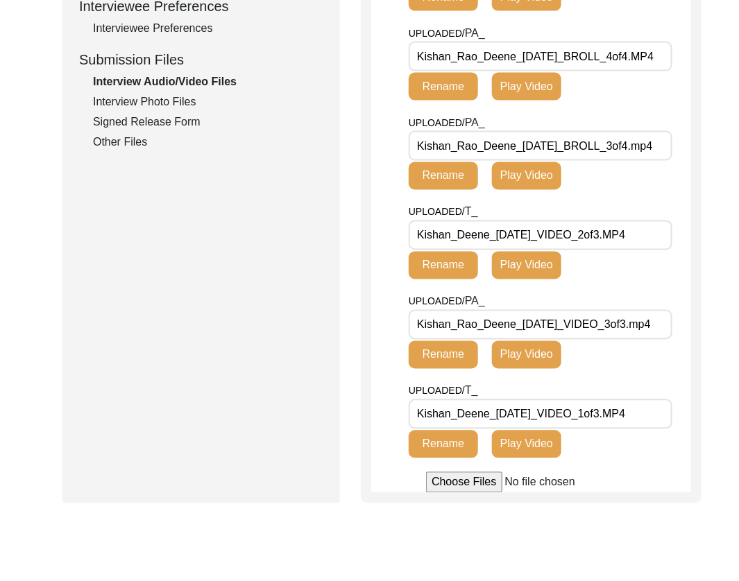
scroll to position [633, 0]
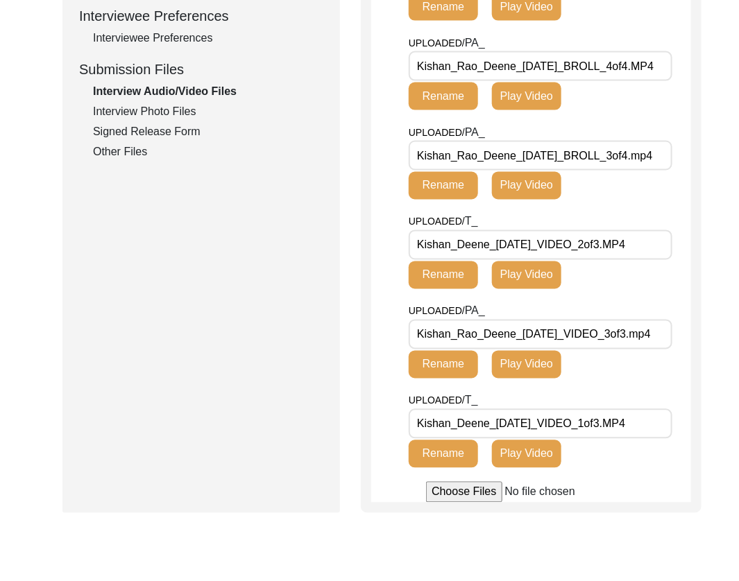
click at [165, 110] on div "Interview Photo Files" at bounding box center [208, 111] width 230 height 17
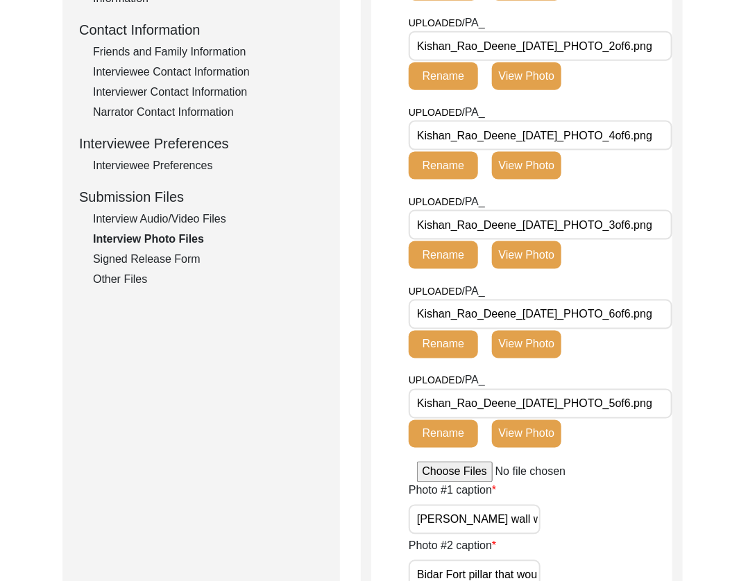
scroll to position [523, 0]
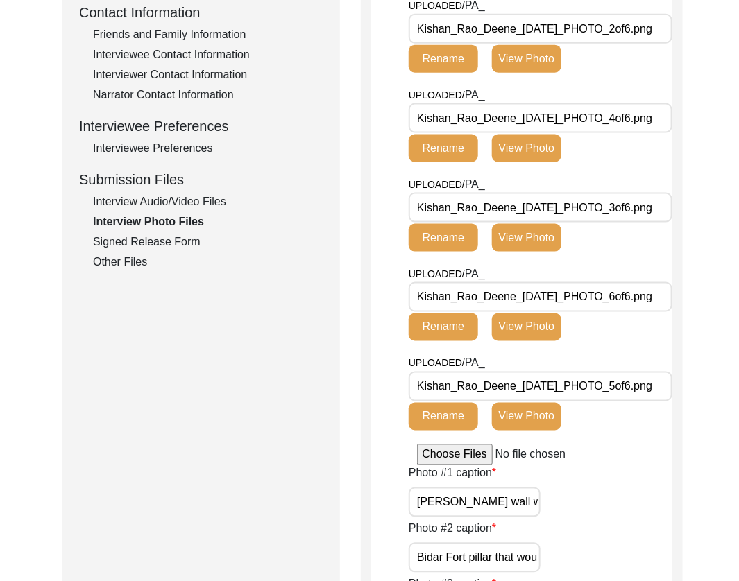
click at [144, 244] on div "Signed Release Form" at bounding box center [208, 242] width 230 height 17
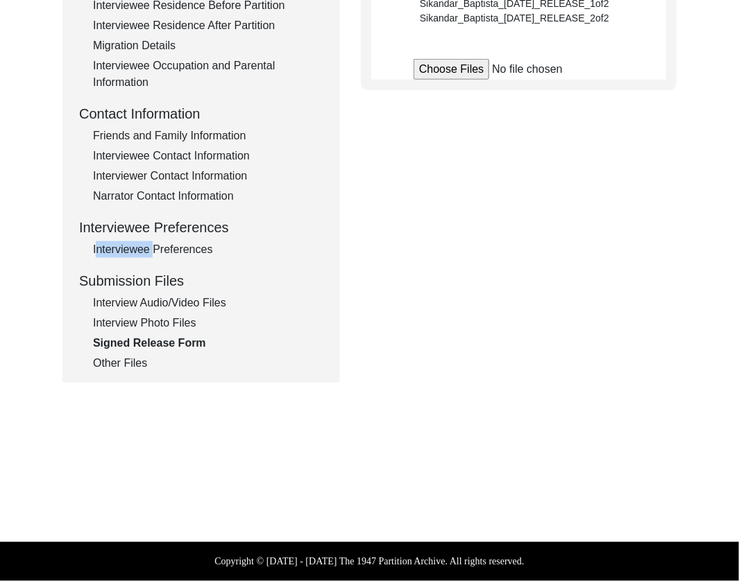
click at [144, 244] on div "Interviewee Preferences" at bounding box center [208, 249] width 230 height 17
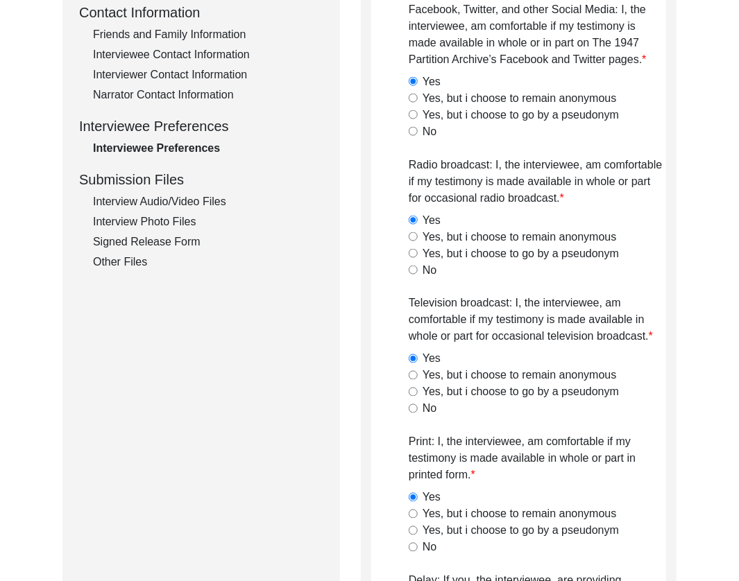
click at [160, 240] on div "Signed Release Form" at bounding box center [208, 242] width 230 height 17
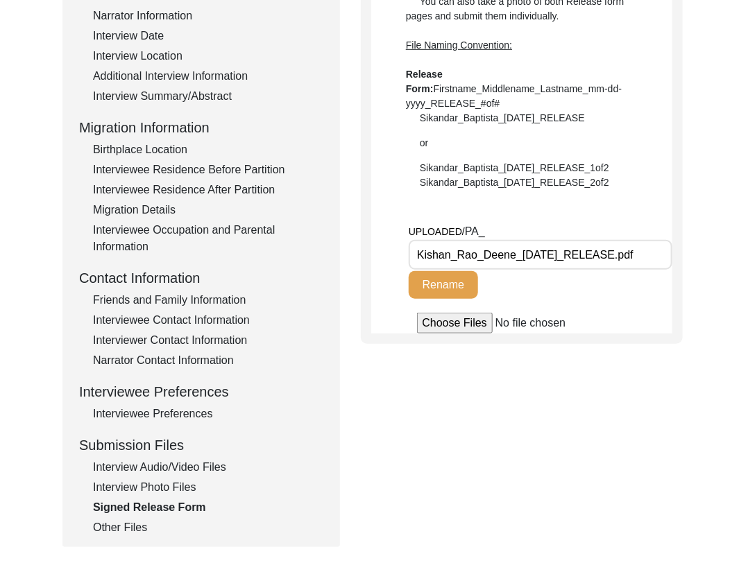
scroll to position [189, 0]
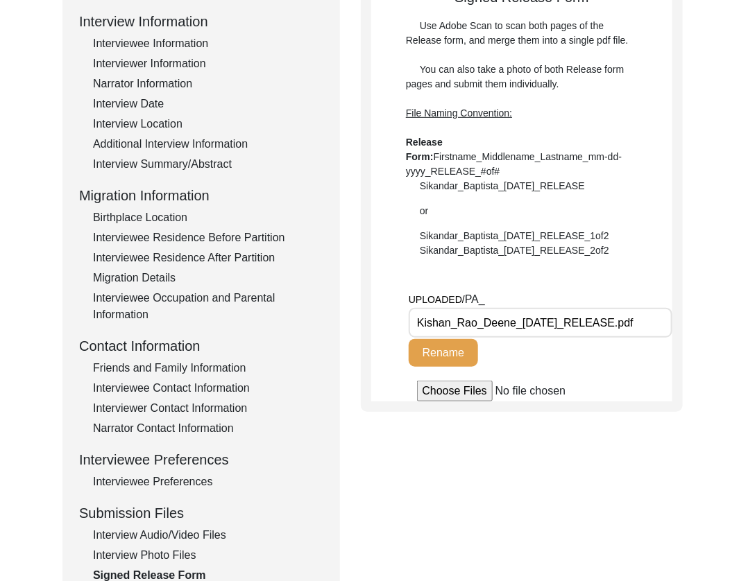
click at [591, 326] on input "Kishan_Rao_Deene_[DATE]_RELEASE.pdf" at bounding box center [541, 323] width 264 height 30
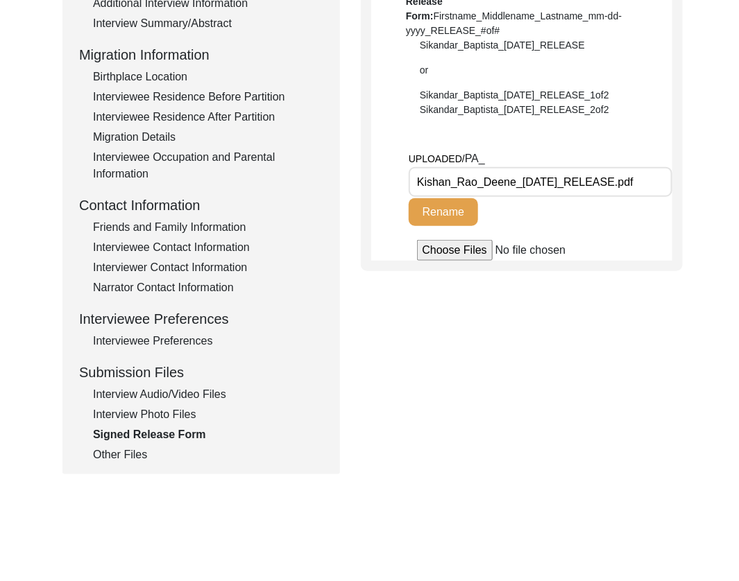
scroll to position [334, 0]
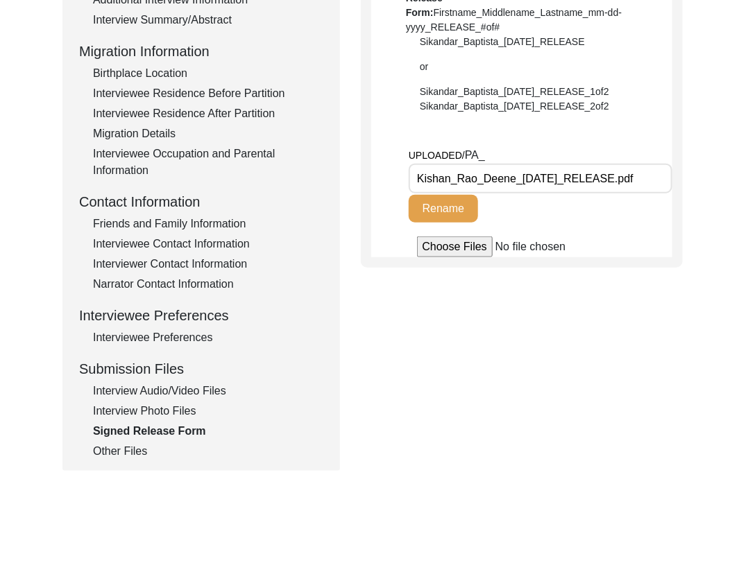
click at [106, 455] on div "Other Files" at bounding box center [208, 451] width 230 height 17
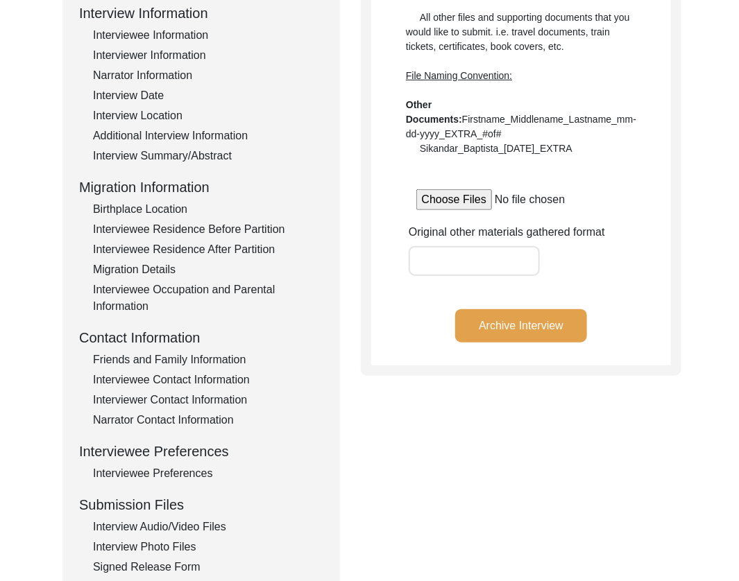
scroll to position [199, 0]
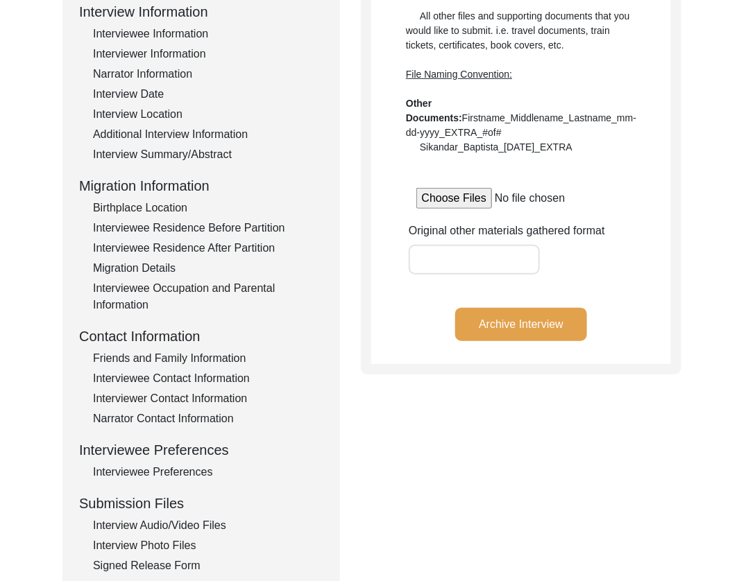
click at [501, 316] on button "Archive Interview" at bounding box center [521, 324] width 132 height 33
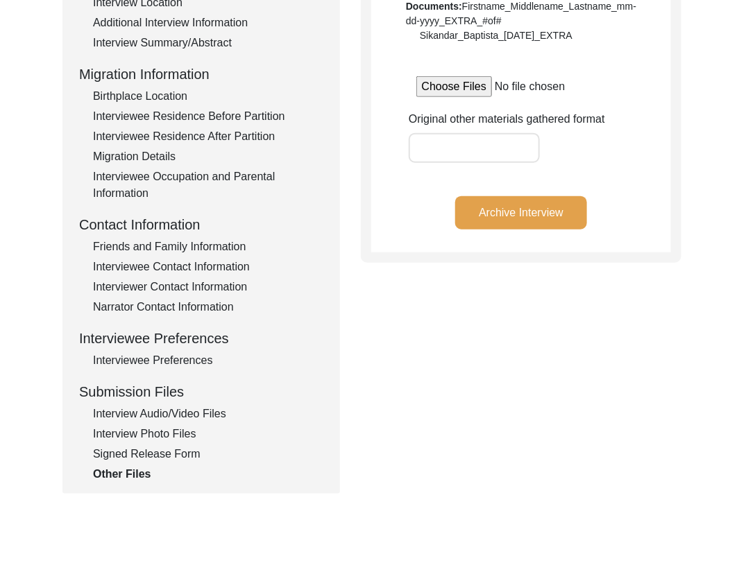
scroll to position [421, 0]
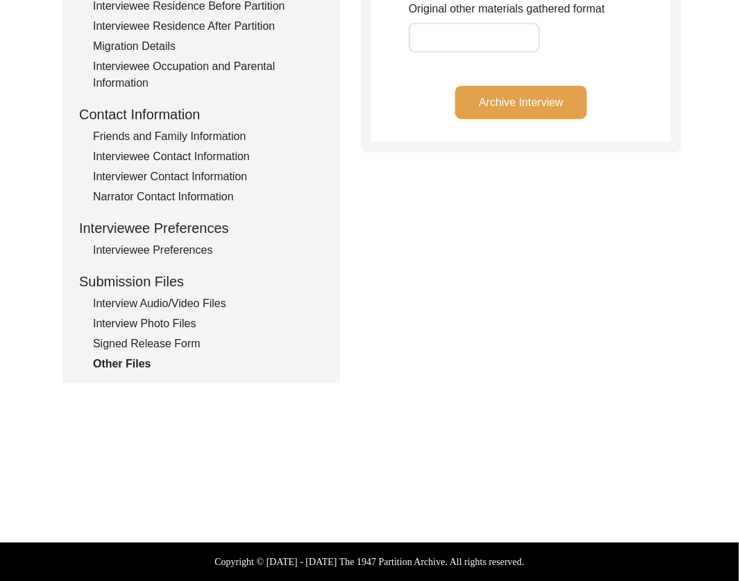
click at [180, 323] on div "Interview Photo Files" at bounding box center [208, 324] width 230 height 17
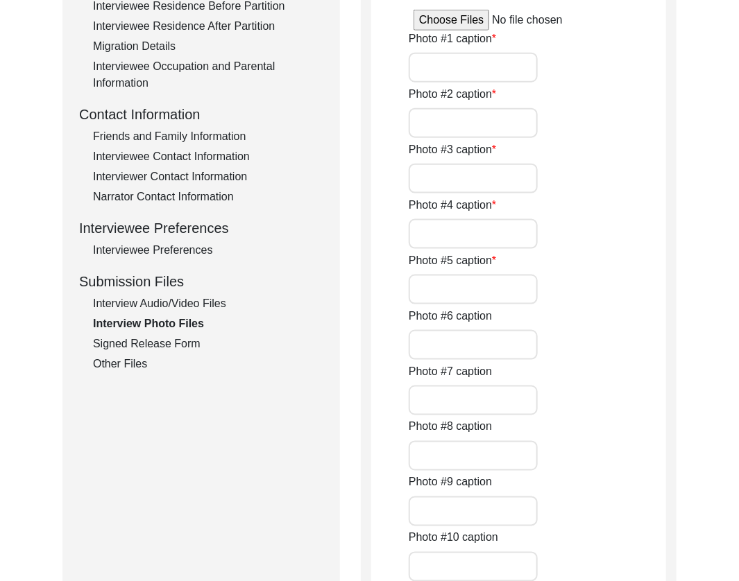
type input "[PERSON_NAME] wall with pictures in his hall. (Left to right) [PERSON_NAME], [P…"
type input "Bidar Fort pillar that would collapse during the Bahamani reign."
type input "Deene family praying at the [DEMOGRAPHIC_DATA] built in honour of their ancesto…"
type input "[PERSON_NAME] monument taken as part of his book research on [PERSON_NAME]'s hi…"
type input "Close up of the temple made in honour of their ancestors at the base of [GEOGRA…"
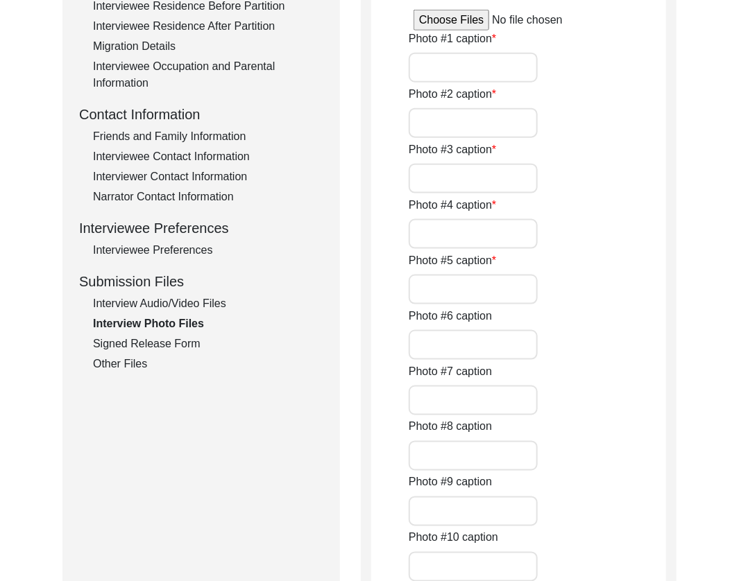
type input "Canon in [GEOGRAPHIC_DATA]. Image taken as part of his research on Bidar histor…"
type input "1of6"
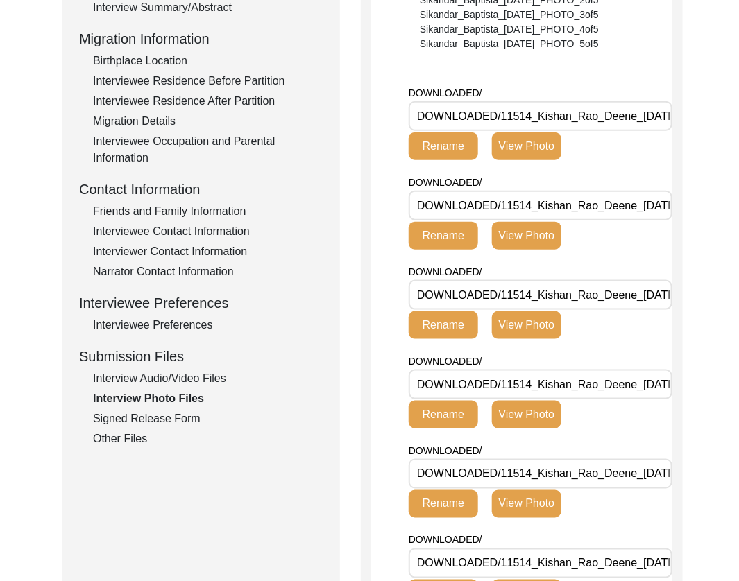
scroll to position [0, 0]
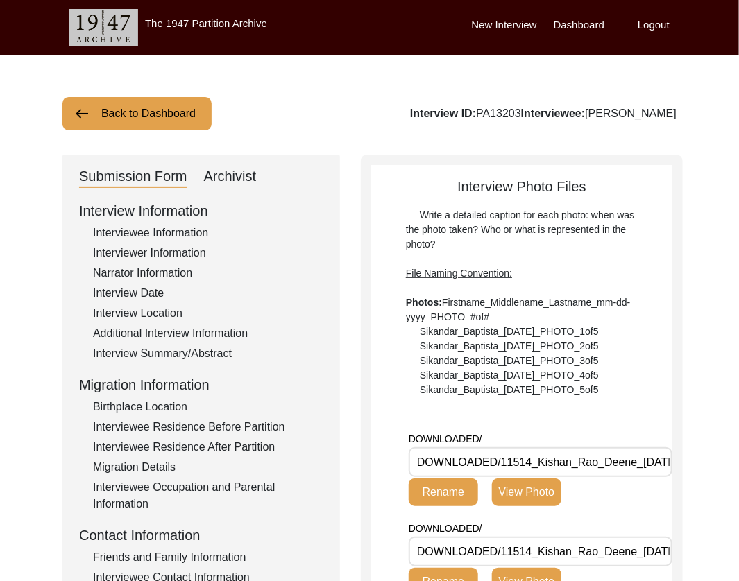
click at [240, 182] on div "Archivist" at bounding box center [230, 177] width 53 height 22
select select "507"
select select "Archiving Completed"
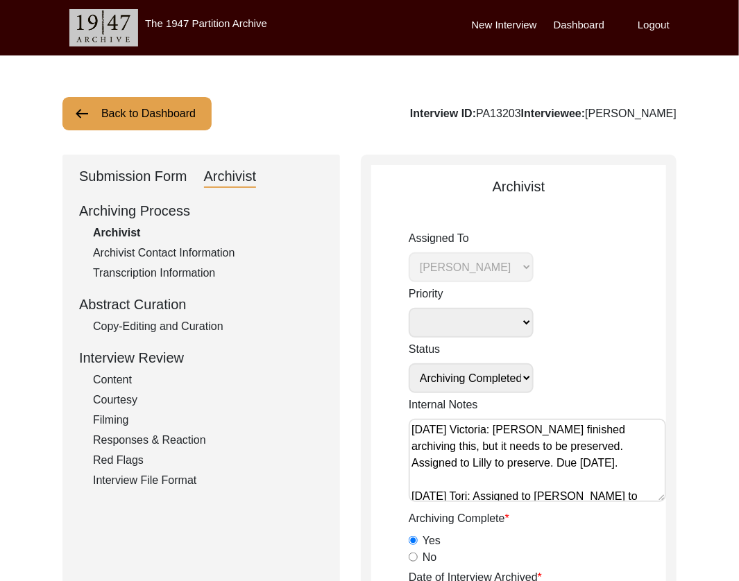
drag, startPoint x: 146, startPoint y: 324, endPoint x: 205, endPoint y: 319, distance: 58.5
click at [148, 325] on div "Copy-Editing and Curation" at bounding box center [208, 326] width 230 height 17
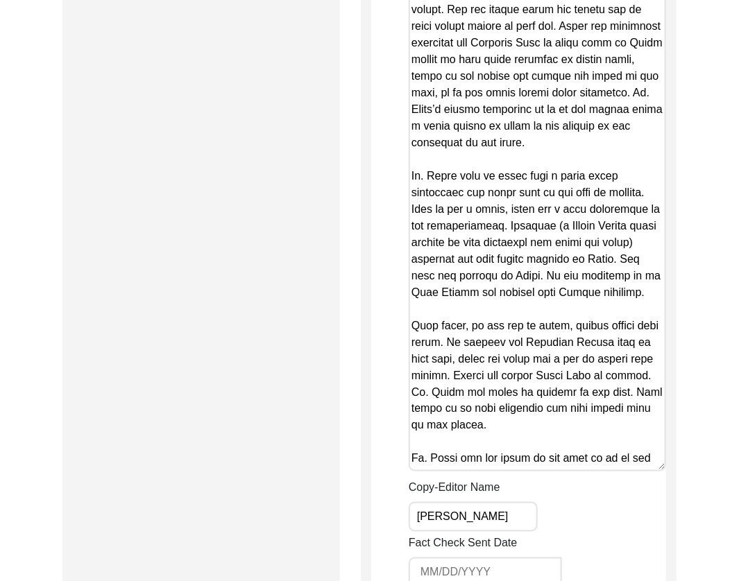
scroll to position [2030, 0]
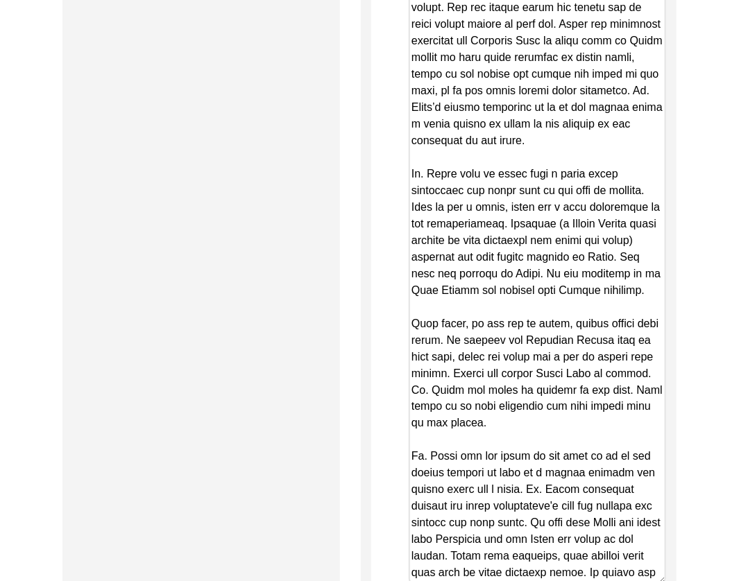
drag, startPoint x: 660, startPoint y: 445, endPoint x: 687, endPoint y: 547, distance: 106.2
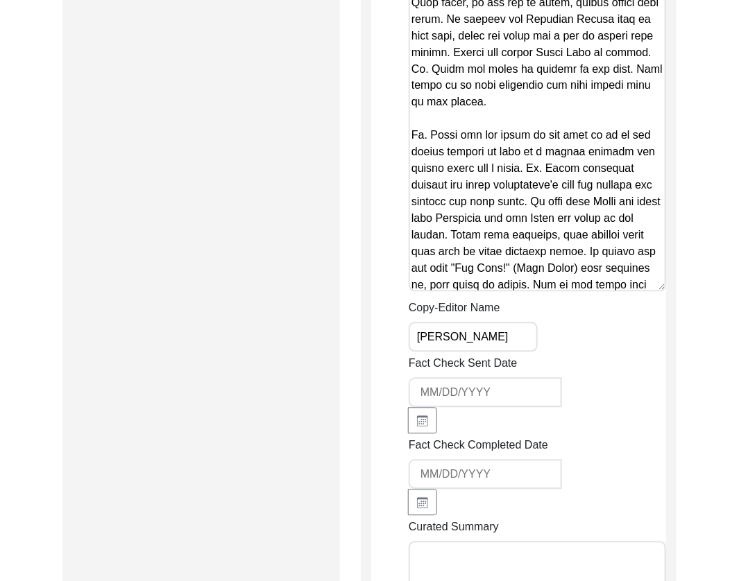
scroll to position [2355, 0]
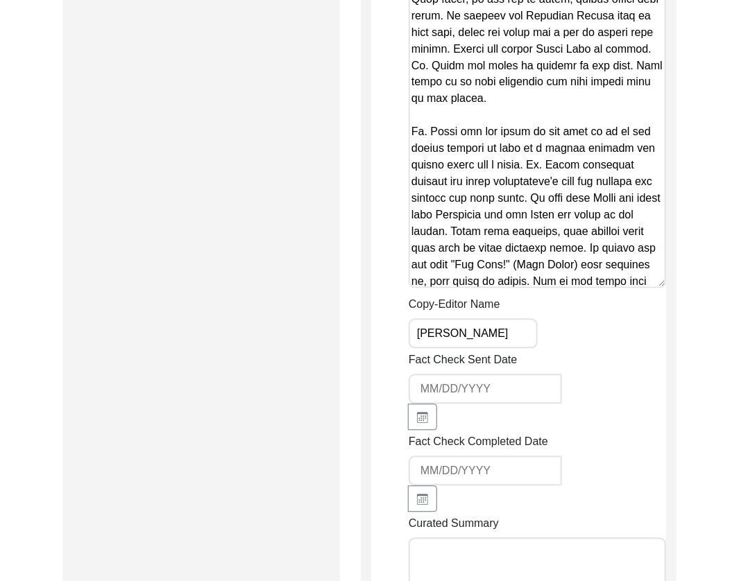
drag, startPoint x: 646, startPoint y: 266, endPoint x: 649, endPoint y: 277, distance: 11.6
click at [646, 278] on div "Summary Copy-Editing Date Assigned [DATE] Copy-Edited Summary Copy-Editor Name …" at bounding box center [537, 106] width 257 height 1543
drag, startPoint x: 651, startPoint y: 267, endPoint x: 651, endPoint y: 276, distance: 9.0
click at [651, 276] on div "Summary Copy-Editing Date Assigned [DATE] Copy-Edited Summary Copy-Editor Name …" at bounding box center [537, 106] width 257 height 1543
click at [650, 276] on div "Summary Copy-Editing Date Assigned [DATE] Copy-Edited Summary Copy-Editor Name …" at bounding box center [537, 106] width 257 height 1543
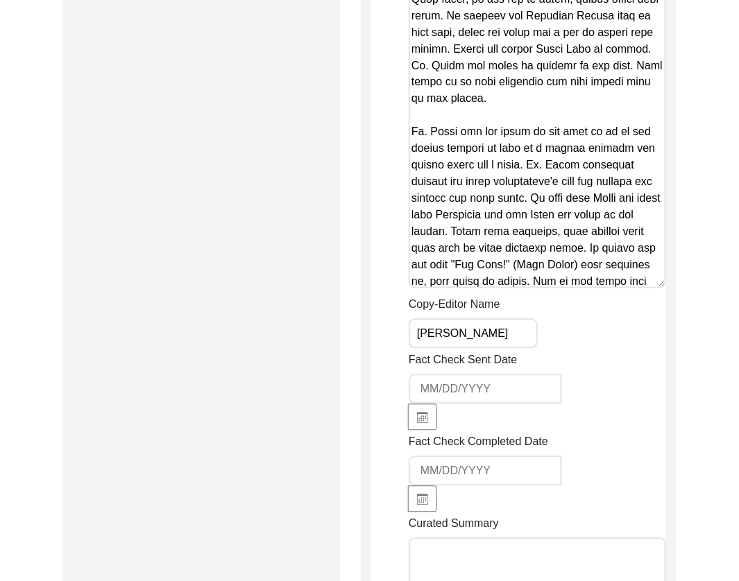
drag, startPoint x: 652, startPoint y: 263, endPoint x: 661, endPoint y: 275, distance: 15.4
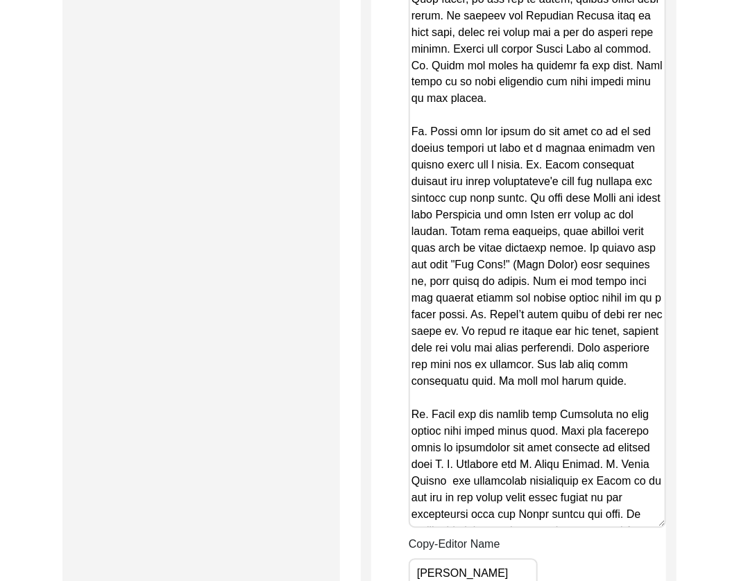
drag, startPoint x: 660, startPoint y: 266, endPoint x: 680, endPoint y: 508, distance: 243.7
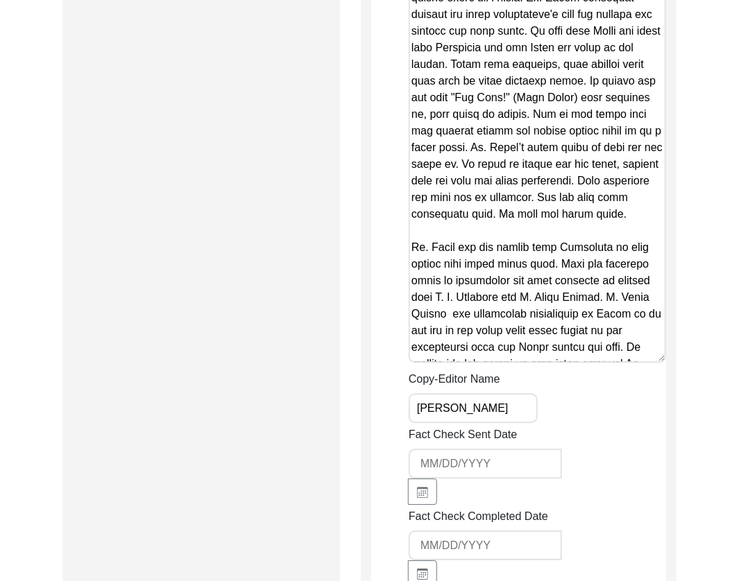
scroll to position [2523, 0]
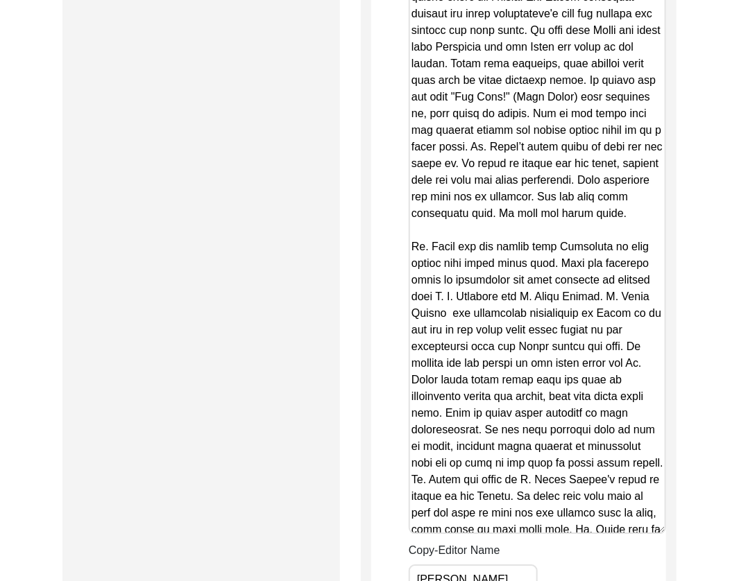
drag, startPoint x: 657, startPoint y: 336, endPoint x: 669, endPoint y: 508, distance: 172.5
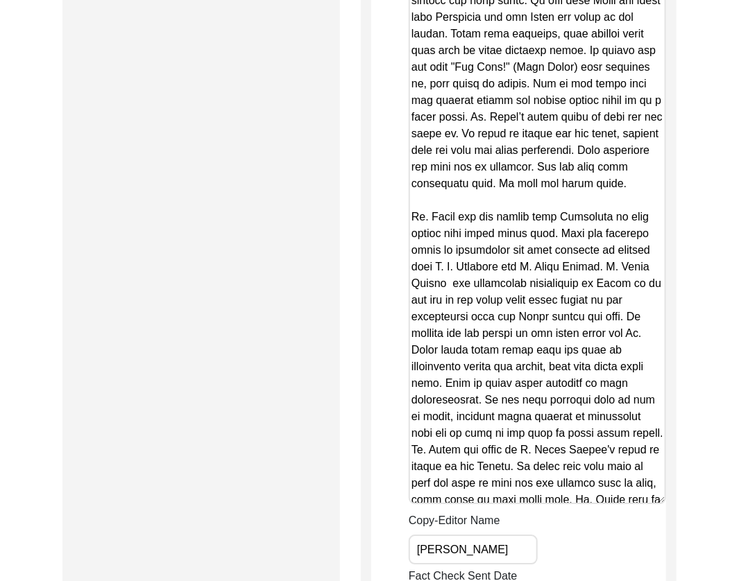
scroll to position [2564, 0]
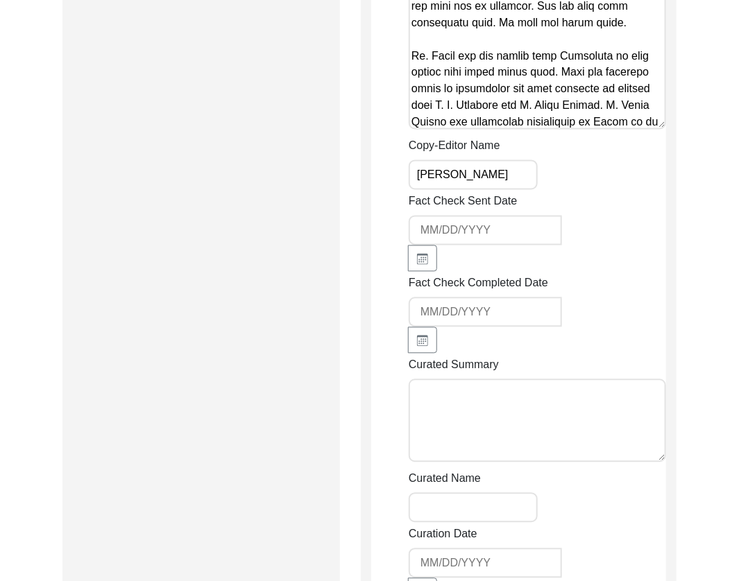
scroll to position [2373, 0]
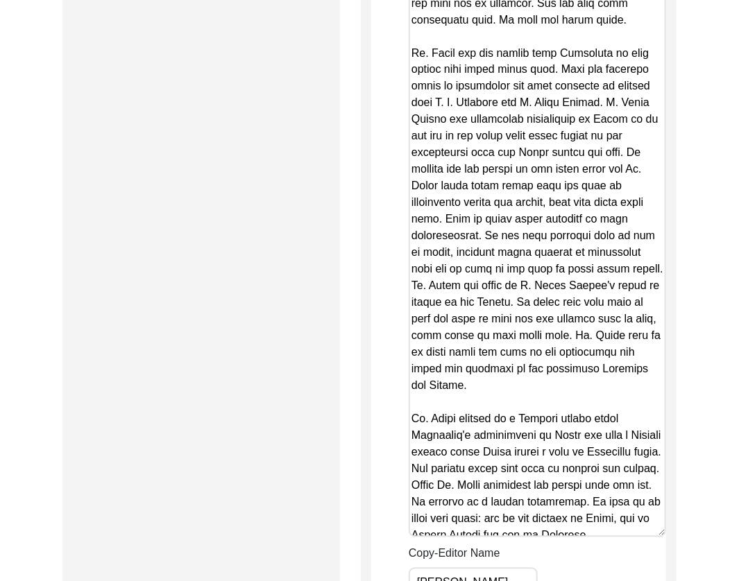
drag, startPoint x: 664, startPoint y: 103, endPoint x: 680, endPoint y: 522, distance: 419.2
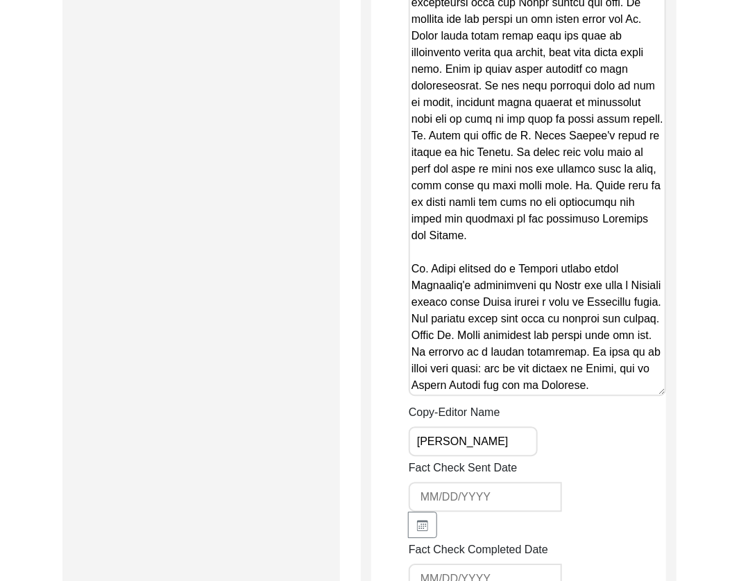
scroll to position [2530, 0]
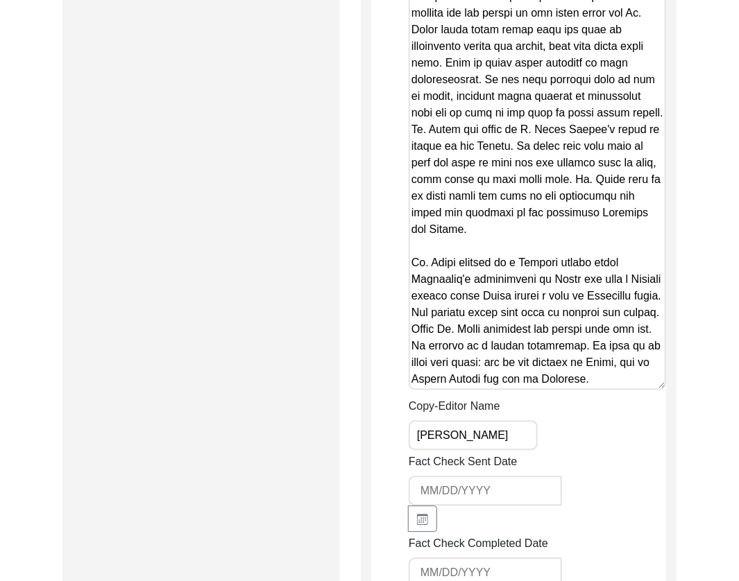
type textarea "Lore-ipsumd Sitamet - Consec 4, 7597 Adipis El. Seddoe Tem Incid utl etdo ma Al…"
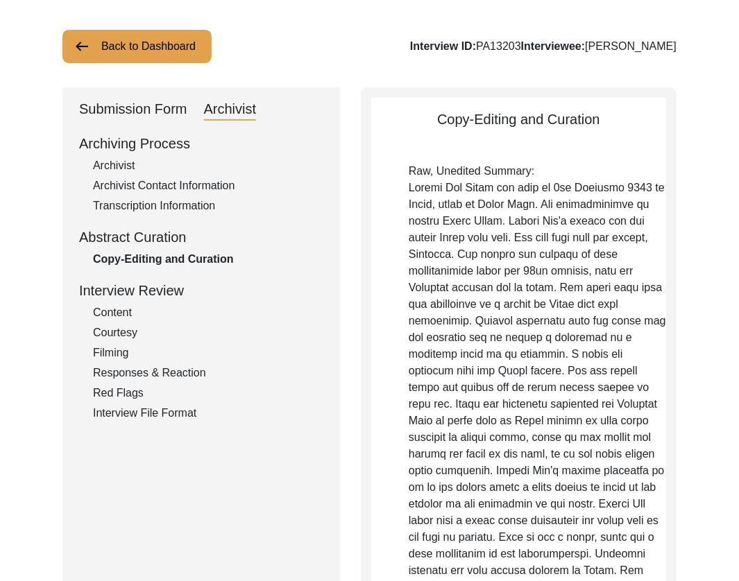
scroll to position [0, 0]
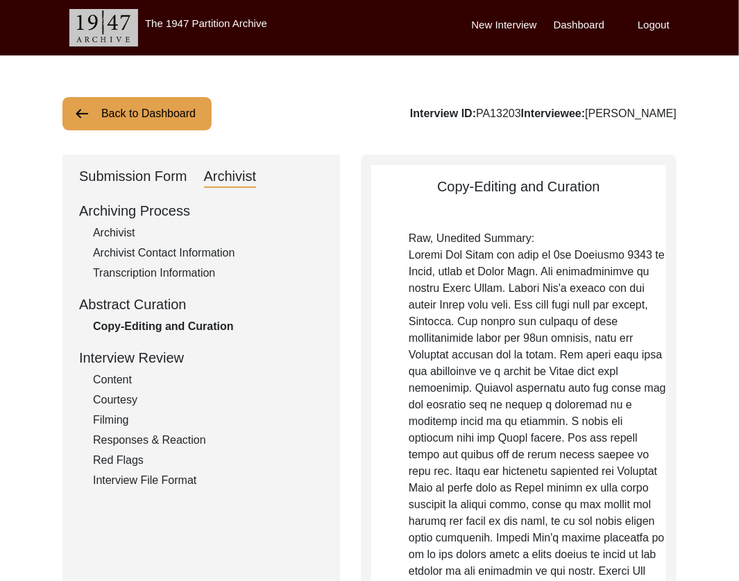
click at [159, 126] on button "Back to Dashboard" at bounding box center [136, 113] width 149 height 33
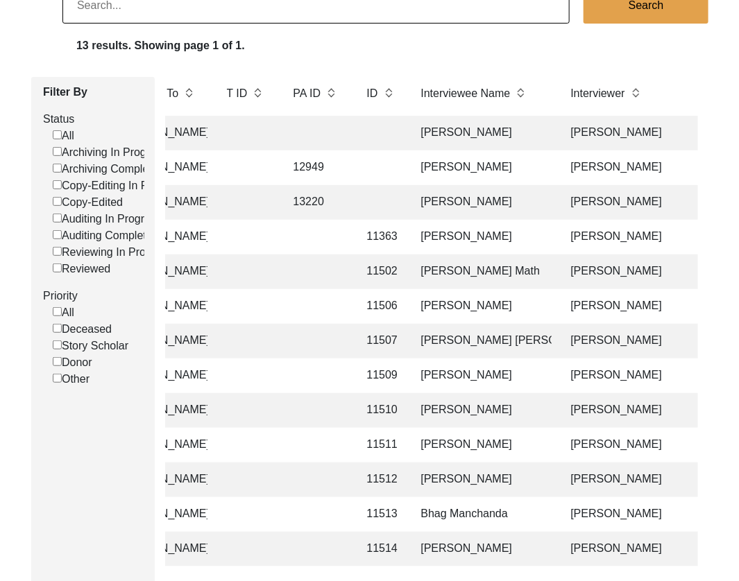
scroll to position [0, 275]
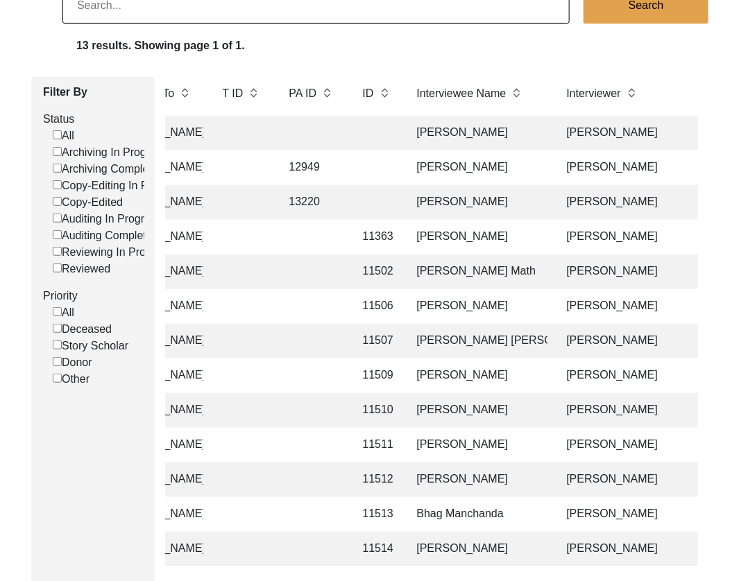
click at [517, 200] on td "[PERSON_NAME]" at bounding box center [478, 202] width 139 height 35
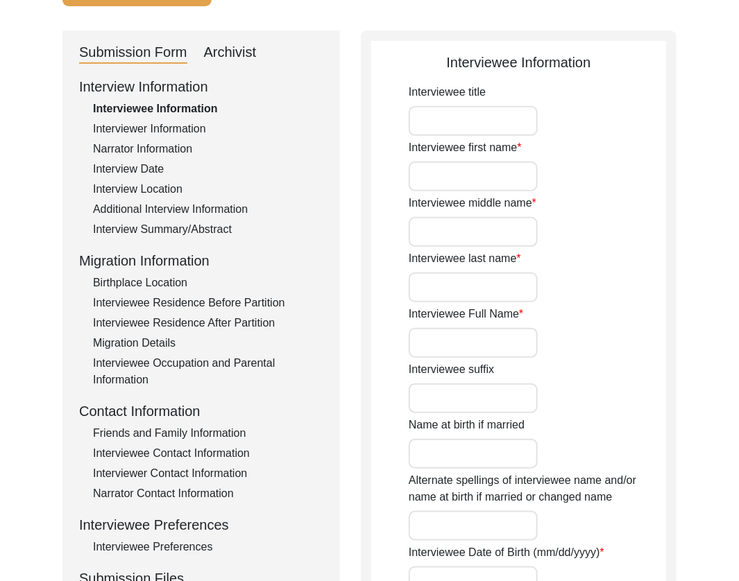
type input "Mrs."
type input "[PERSON_NAME]"
type input "-"
type input "[PERSON_NAME]"
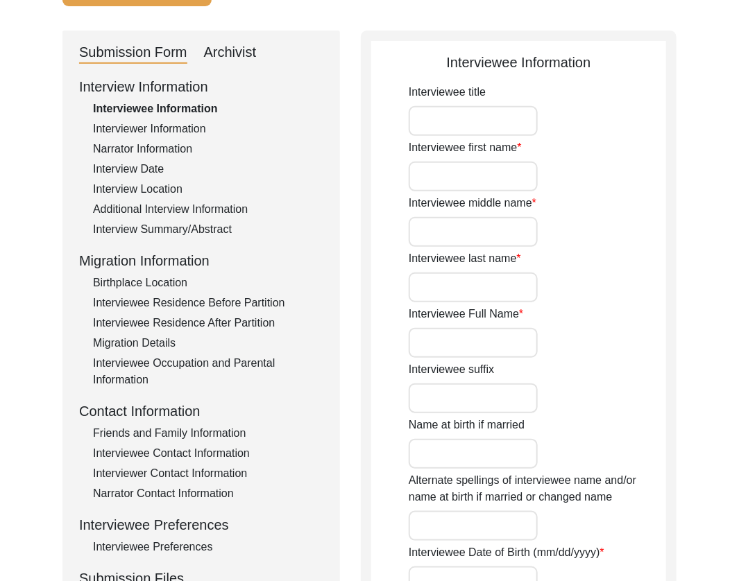
type input "[PERSON_NAME]"
type input "[DATE]"
type input "86"
type input "[DEMOGRAPHIC_DATA]"
type input "Multani"
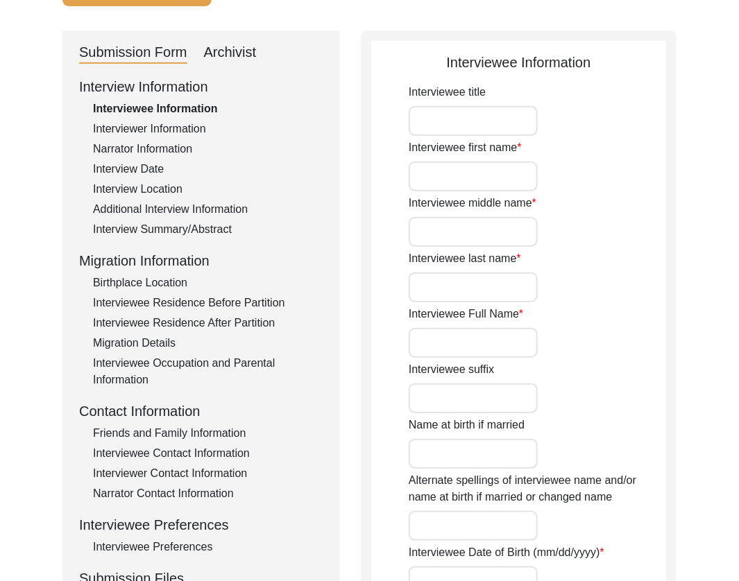
type input "[DEMOGRAPHIC_DATA]"
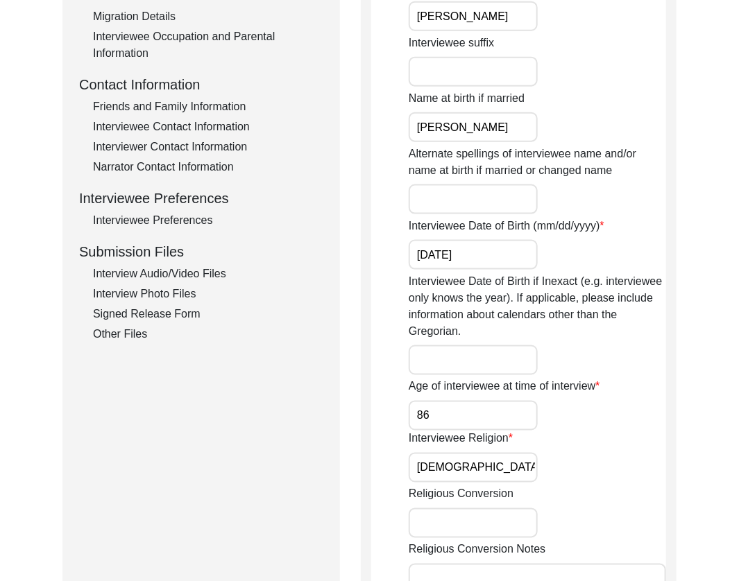
scroll to position [465, 0]
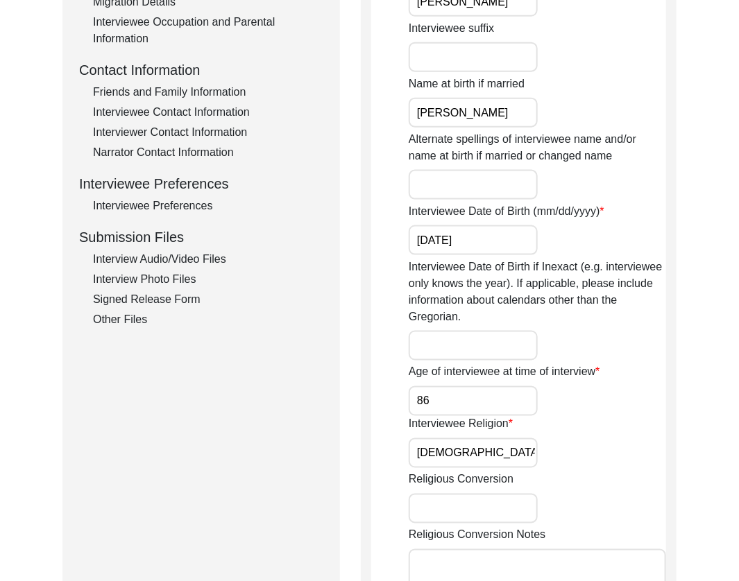
click at [191, 261] on div "Interview Audio/Video Files" at bounding box center [208, 259] width 230 height 17
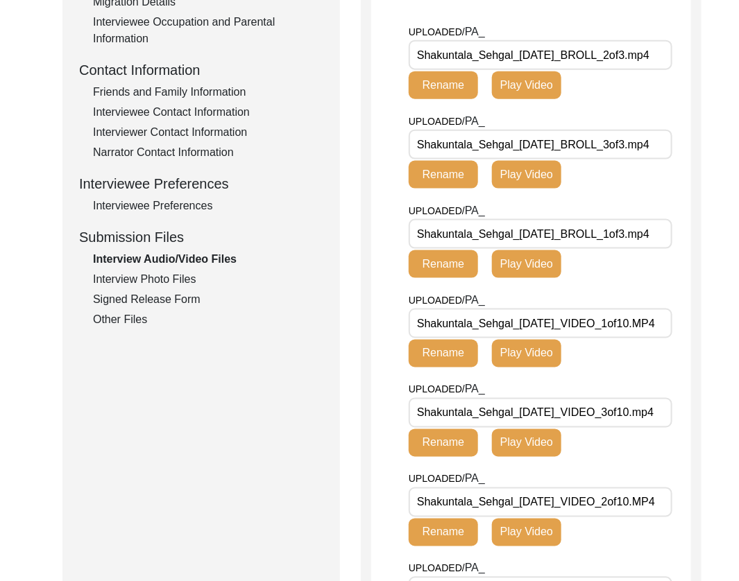
drag, startPoint x: 515, startPoint y: 188, endPoint x: 363, endPoint y: 187, distance: 152.6
click at [363, 187] on div "Interview Audio/Video Files File Naming Convention: Video files: Firstname_Midd…" at bounding box center [531, 453] width 341 height 1529
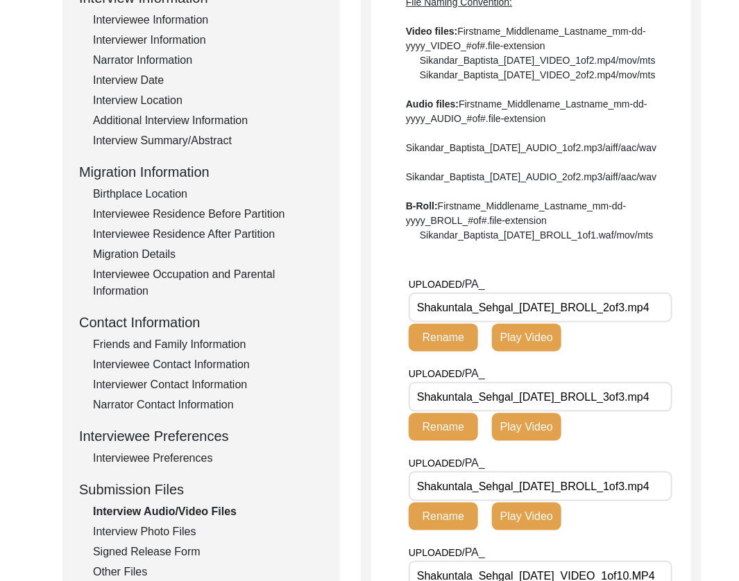
scroll to position [0, 0]
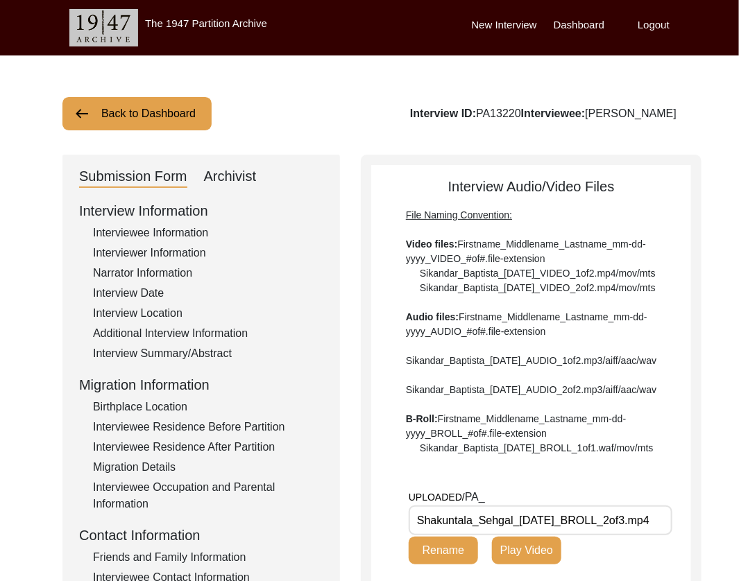
click at [149, 102] on button "Back to Dashboard" at bounding box center [136, 113] width 149 height 33
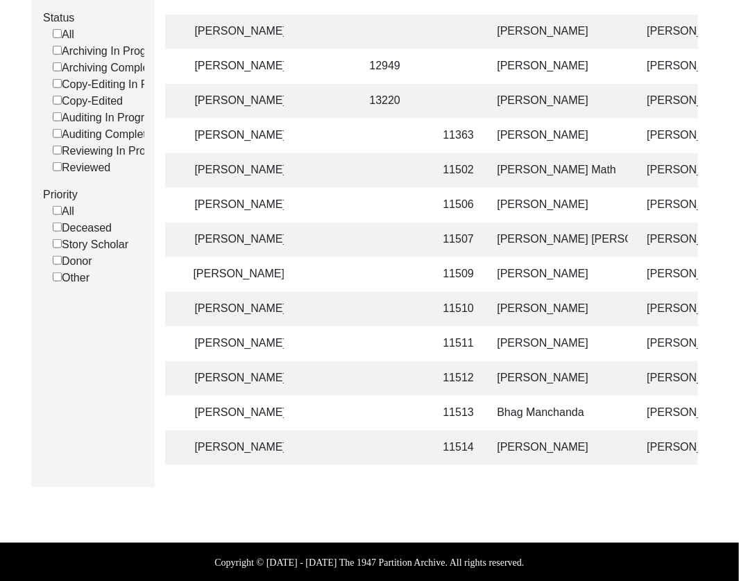
scroll to position [0, 3]
click at [513, 444] on td "[PERSON_NAME]" at bounding box center [558, 448] width 139 height 35
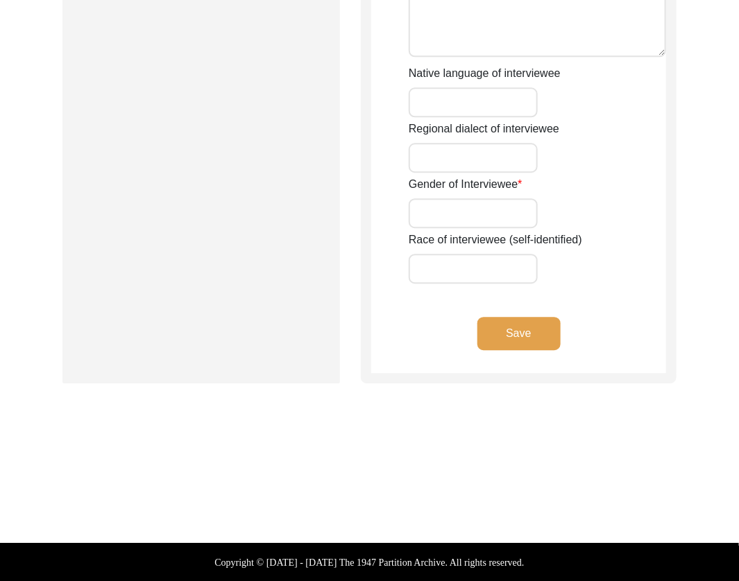
type input "Mr."
type input "Kishan"
type input "[PERSON_NAME]"
type input "Deene"
type input "[PERSON_NAME]"
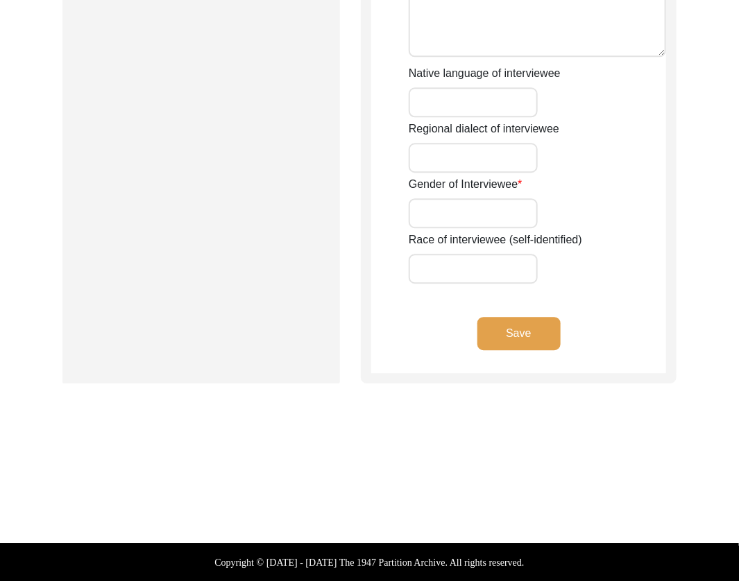
type input "[DATE]"
type input "86"
type input "[DEMOGRAPHIC_DATA]"
type textarea "Became a [DEMOGRAPHIC_DATA] under pressure when he was a child. [PERSON_NAME] t…"
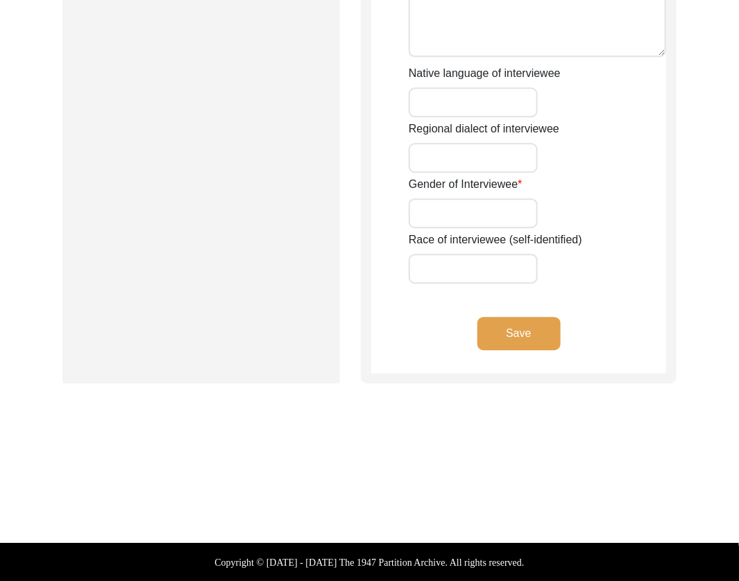
type input "[DEMOGRAPHIC_DATA]"
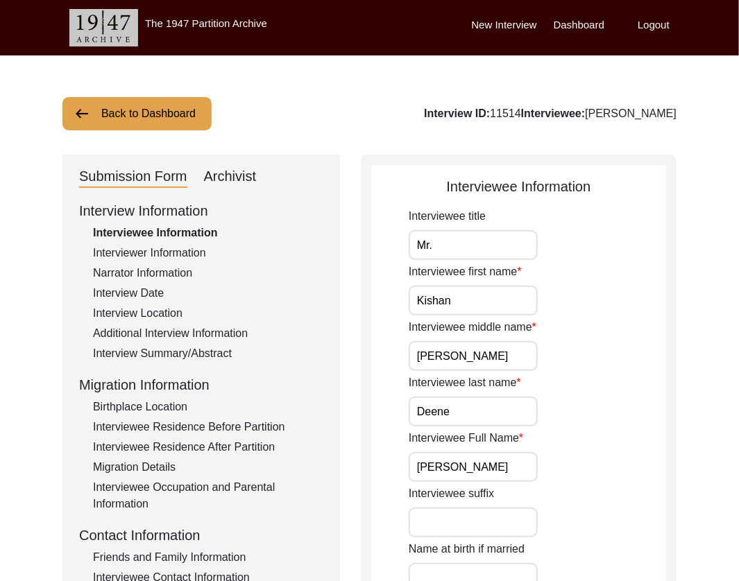
click at [246, 176] on div "Archivist" at bounding box center [230, 177] width 53 height 22
select select "507"
select select "Archiving Completed"
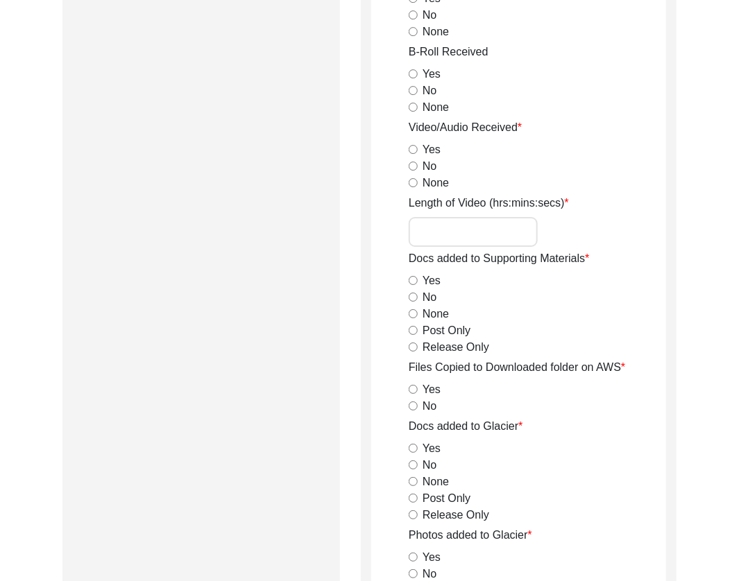
scroll to position [1242, 0]
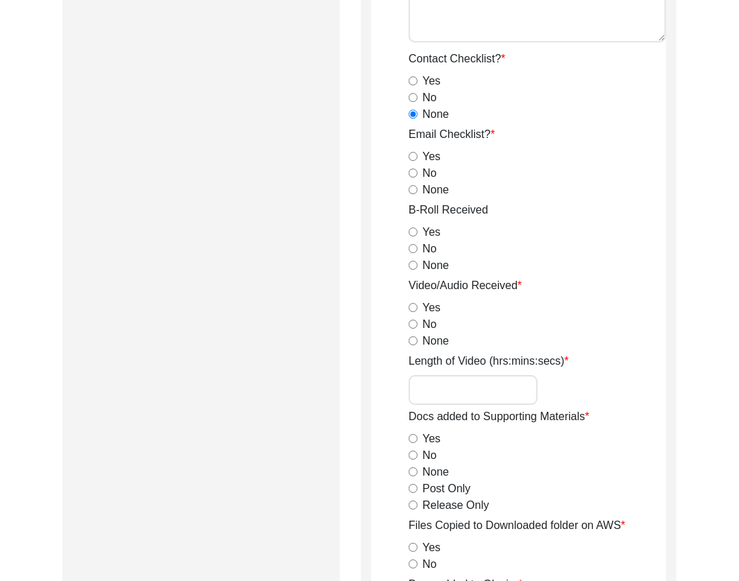
click at [415, 188] on input "None" at bounding box center [413, 189] width 9 height 9
radio input "true"
click at [412, 230] on input "Yes" at bounding box center [413, 232] width 9 height 9
radio input "true"
click at [411, 312] on div "Yes" at bounding box center [537, 308] width 257 height 17
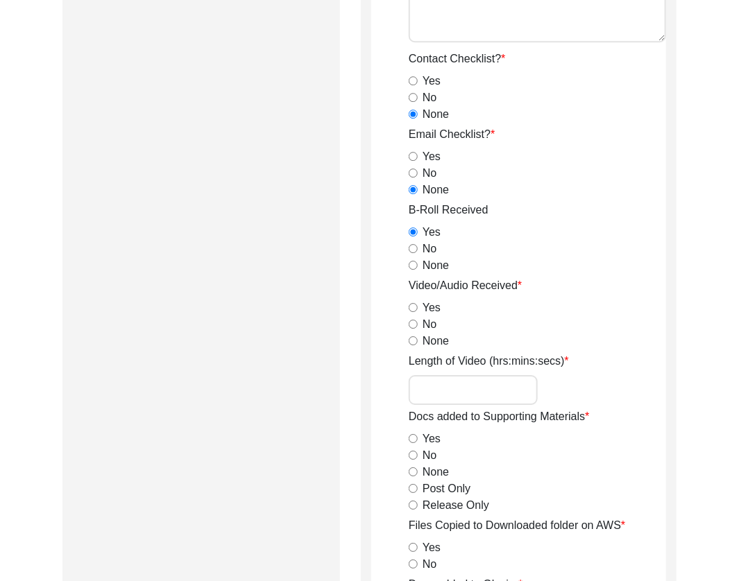
click at [412, 305] on input "Yes" at bounding box center [413, 307] width 9 height 9
radio input "true"
click at [461, 391] on input "Length of Video (hrs:mins:secs)" at bounding box center [473, 390] width 129 height 30
paste input "1:45:14"
type input "1:45:14"
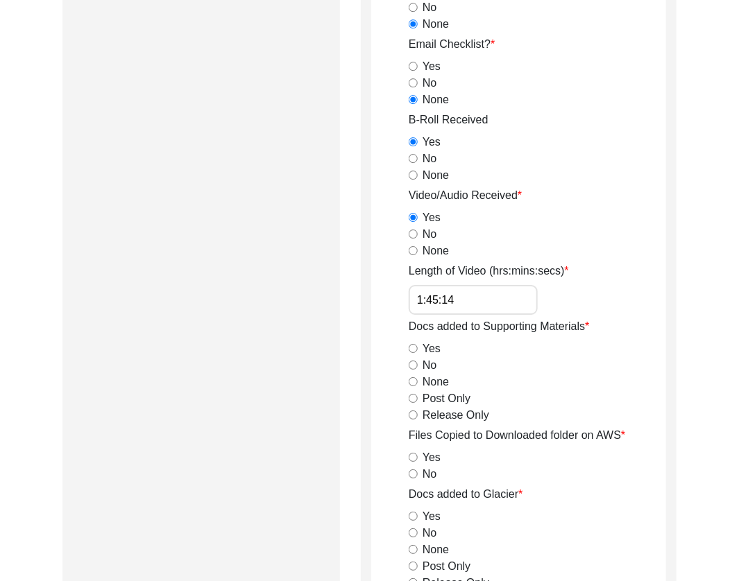
scroll to position [1373, 0]
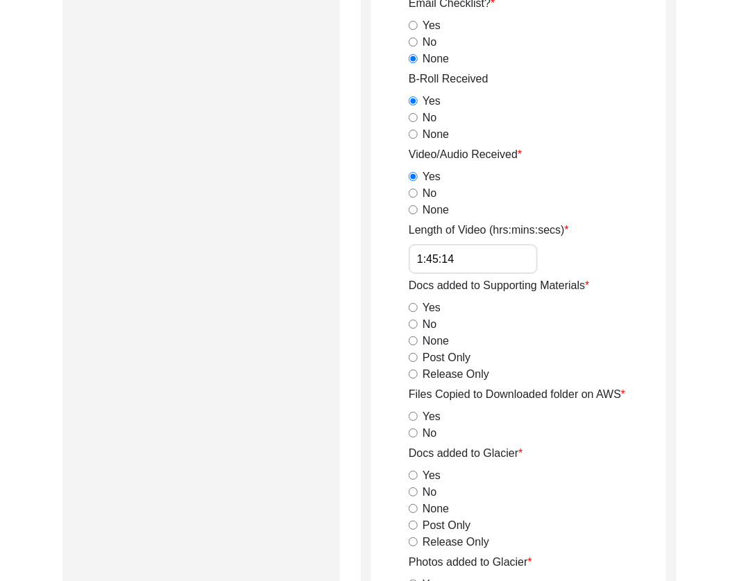
click at [411, 355] on input "Post Only" at bounding box center [413, 357] width 9 height 9
radio input "true"
click at [413, 304] on input "Yes" at bounding box center [413, 307] width 9 height 9
radio input "true"
click at [411, 375] on input "Release Only" at bounding box center [413, 374] width 9 height 9
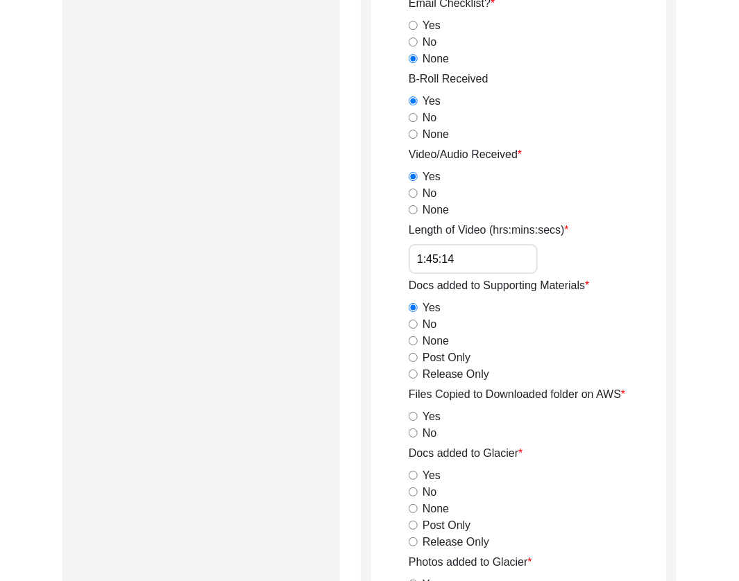
radio input "true"
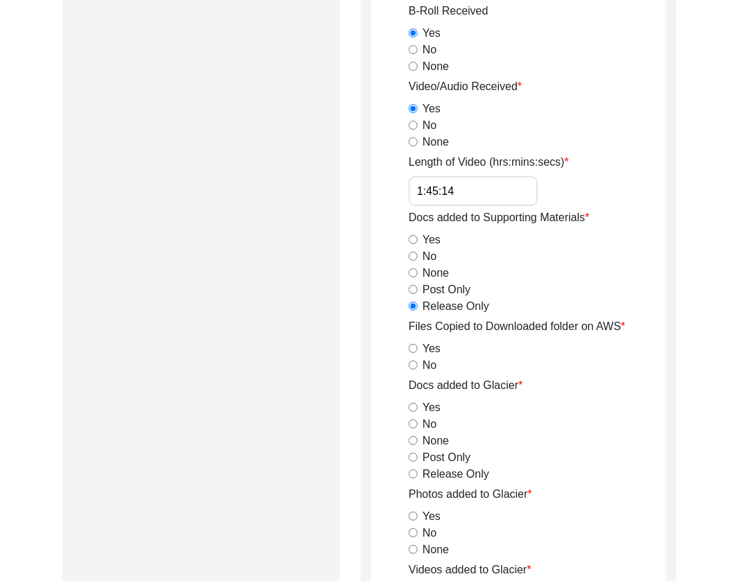
scroll to position [1456, 0]
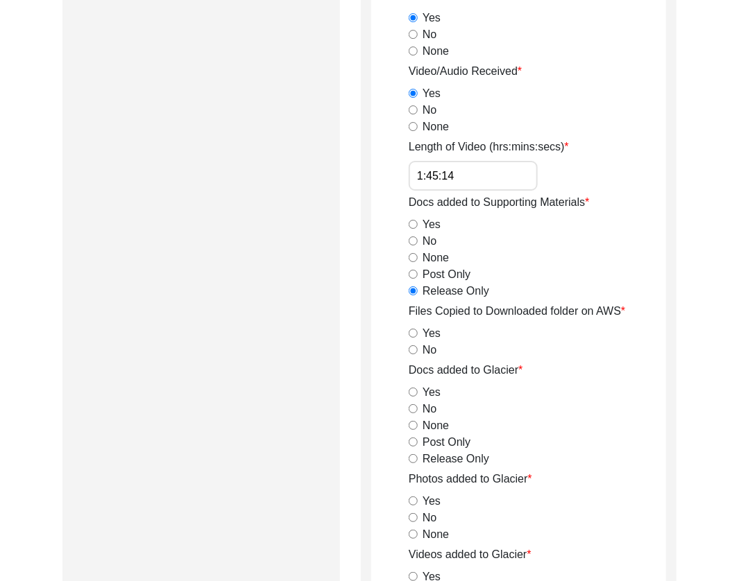
click at [415, 334] on input "Yes" at bounding box center [413, 333] width 9 height 9
radio input "true"
click at [412, 459] on input "Release Only" at bounding box center [413, 458] width 9 height 9
radio input "true"
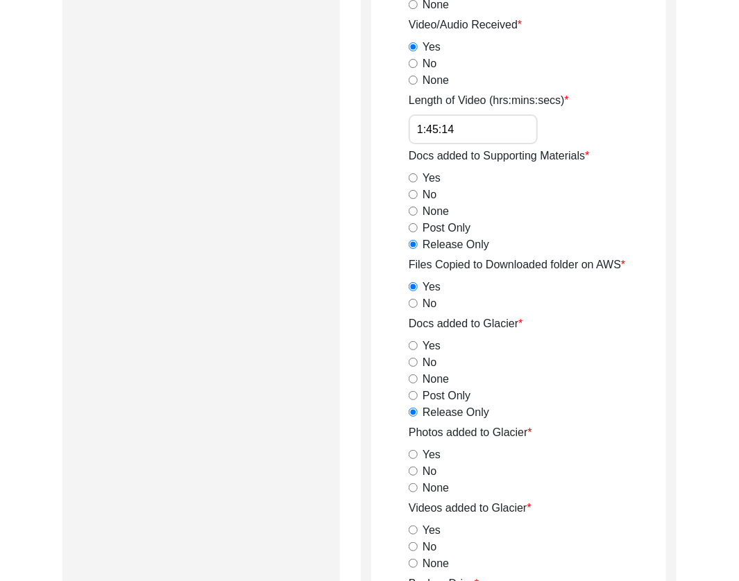
click at [413, 452] on input "Yes" at bounding box center [413, 454] width 9 height 9
radio input "true"
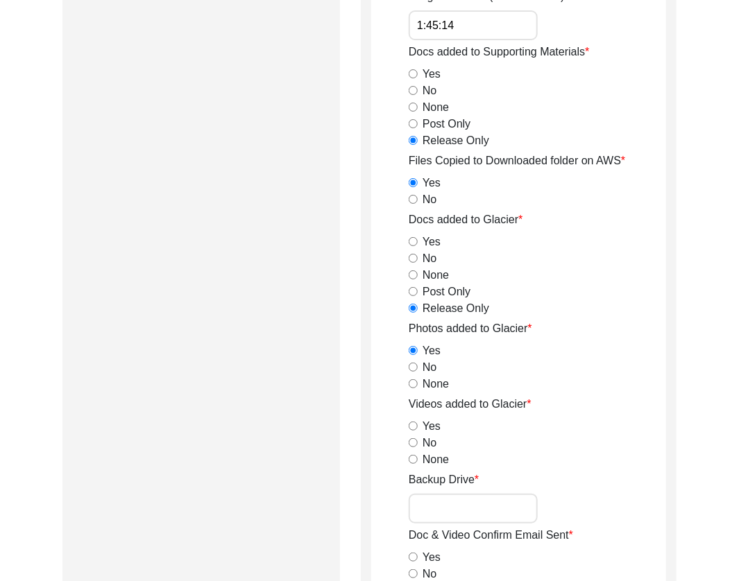
click at [413, 426] on input "Yes" at bounding box center [413, 426] width 9 height 9
radio input "true"
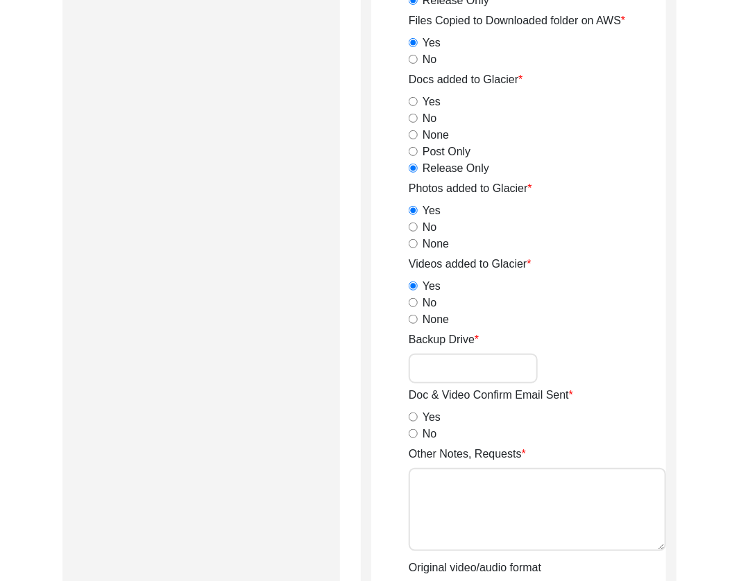
click at [412, 434] on input "No" at bounding box center [413, 433] width 9 height 9
radio input "true"
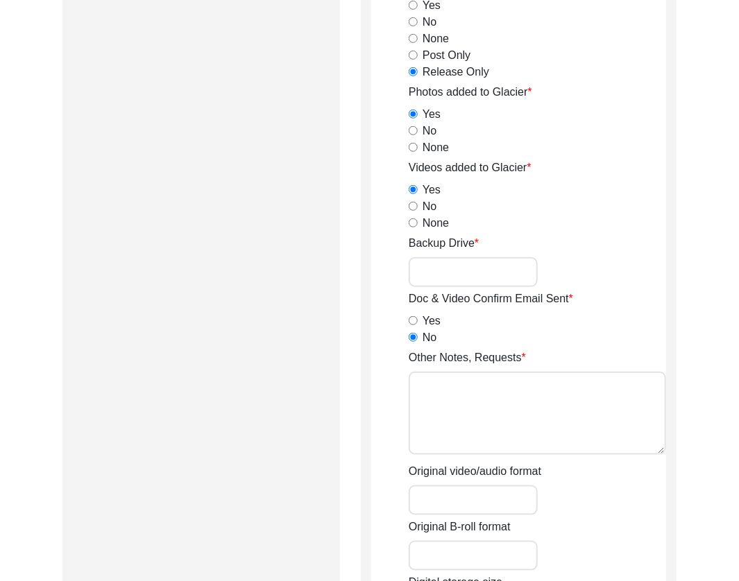
scroll to position [1844, 0]
click at [501, 406] on textarea "Other Notes, Requests" at bounding box center [537, 412] width 257 height 83
paste textarea "0:16:42"
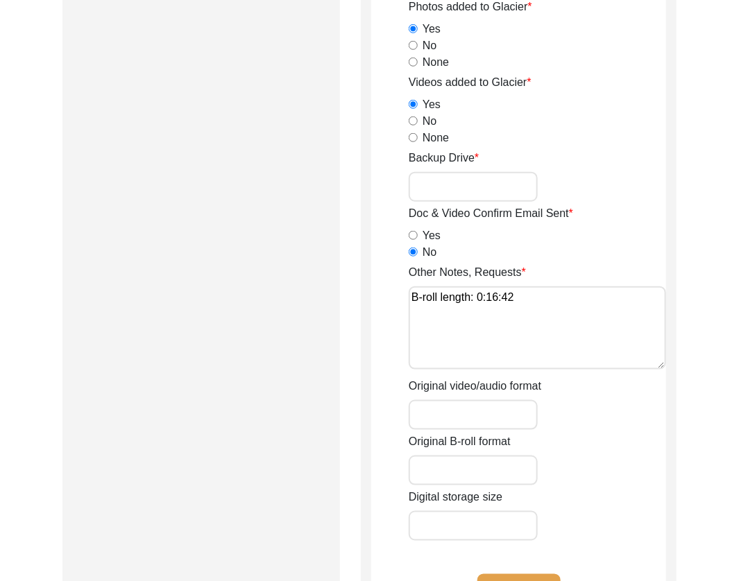
scroll to position [1950, 0]
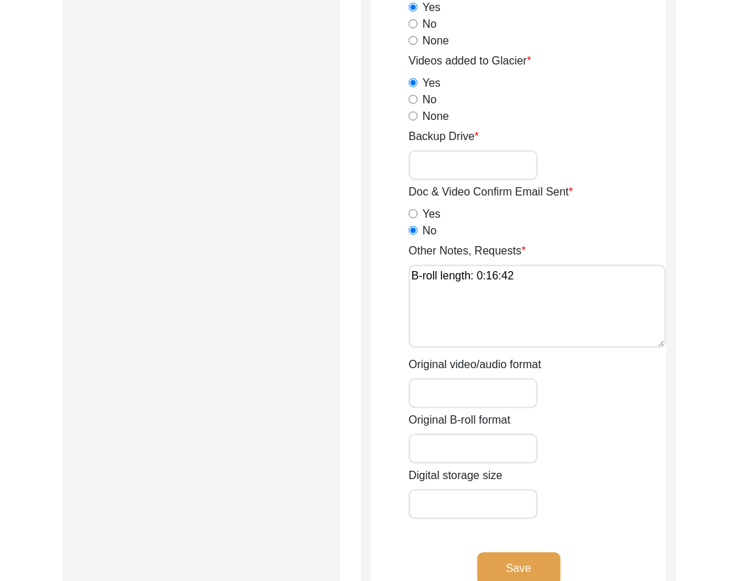
type textarea "B-roll length: 0:16:42"
click at [451, 388] on input "Original video/audio format" at bounding box center [473, 394] width 129 height 30
type input "mp4, MP4"
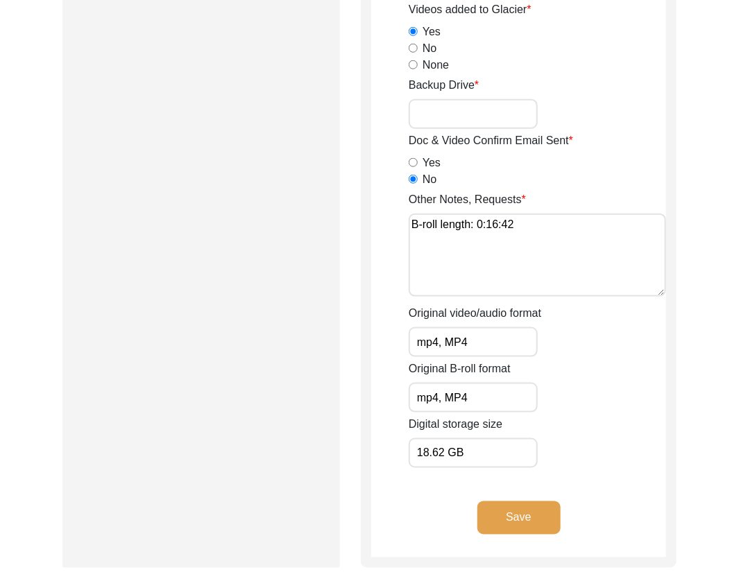
type input "18.62 GB"
drag, startPoint x: 540, startPoint y: 519, endPoint x: 540, endPoint y: 506, distance: 13.2
click at [540, 518] on button "Save" at bounding box center [518, 517] width 83 height 33
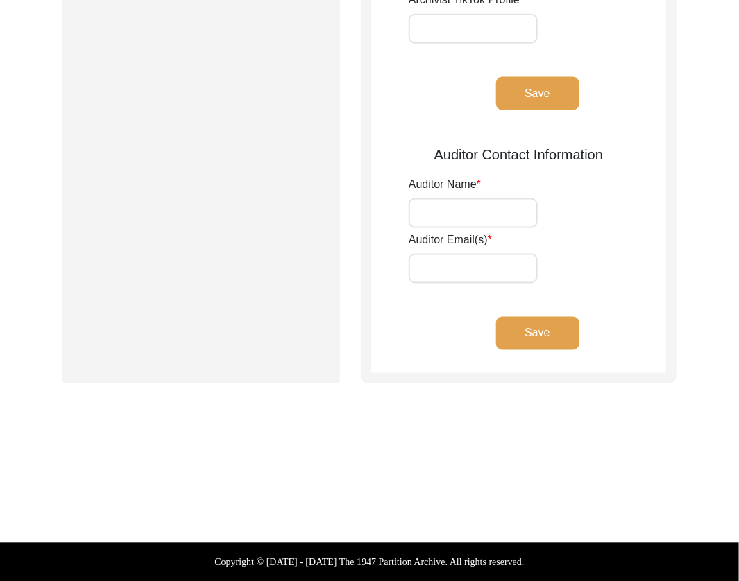
type input "[PERSON_NAME], [PERSON_NAME]"
type input "[EMAIL_ADDRESS][DOMAIN_NAME], [EMAIL_ADDRESS][DOMAIN_NAME]"
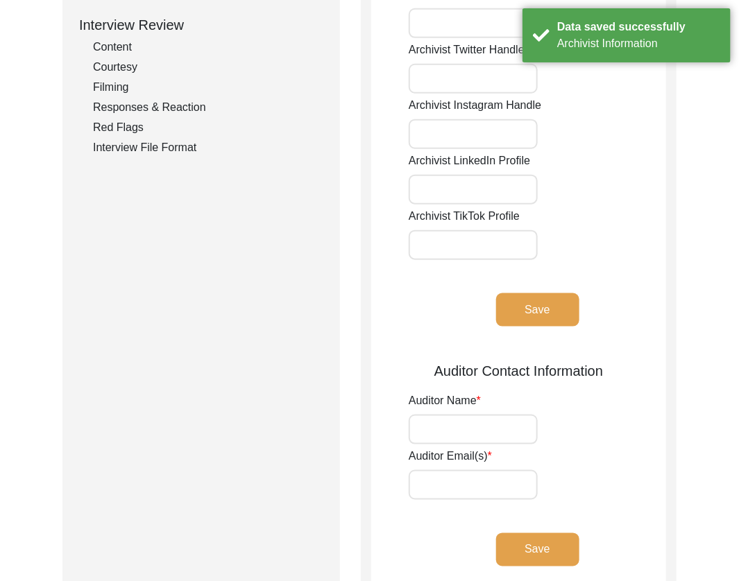
scroll to position [0, 0]
